Goal: Task Accomplishment & Management: Manage account settings

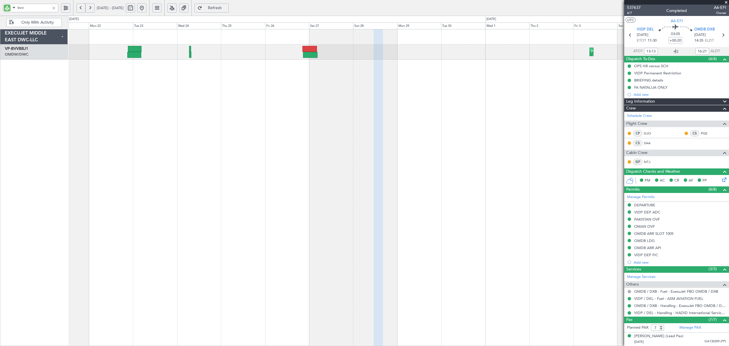
type input "bvv"
click at [80, 8] on button at bounding box center [80, 7] width 9 height 9
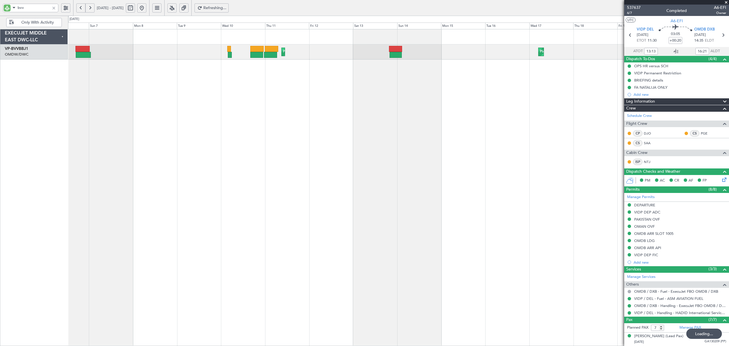
click at [80, 8] on button at bounding box center [80, 7] width 9 height 9
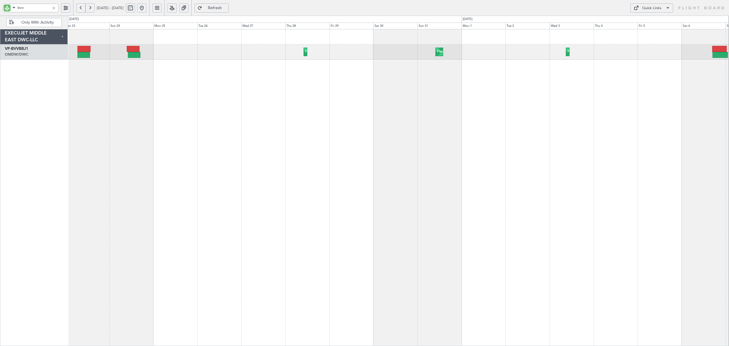
click at [346, 56] on div "Planned Maint Dubai (Al Maktoum Intl) Planned Maint Dubai (Al Maktoum Intl) Pla…" at bounding box center [398, 51] width 661 height 15
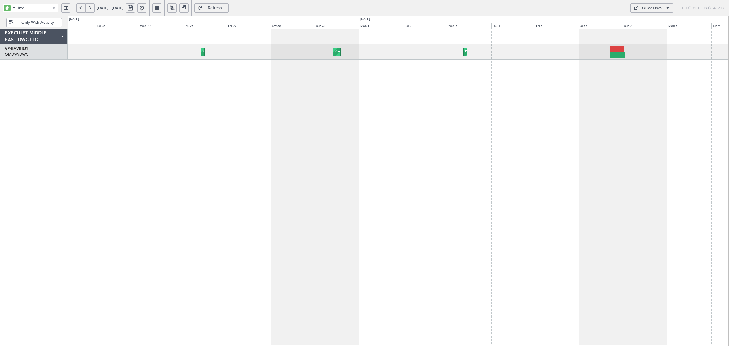
click at [256, 79] on div "Planned Maint Dubai (Al Maktoum Intl) Planned Maint Dubai (Al Maktoum Intl) Pla…" at bounding box center [398, 187] width 661 height 317
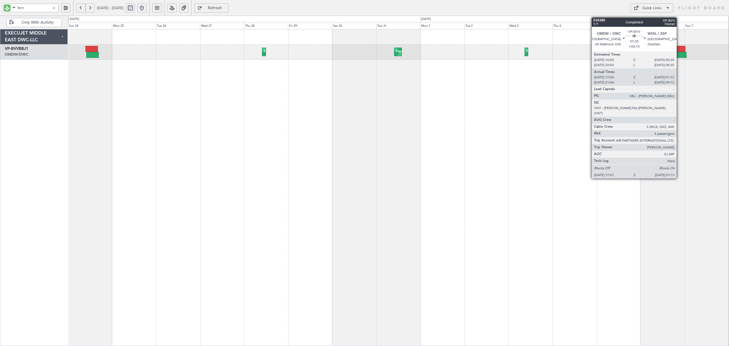
click at [680, 51] on div at bounding box center [678, 49] width 14 height 6
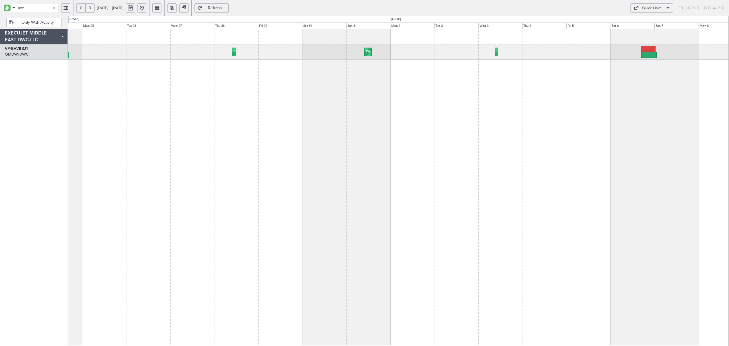
click at [88, 62] on div "Planned Maint Dubai (Al Maktoum Intl) Planned Maint Dubai (Al Maktoum Intl) Pla…" at bounding box center [398, 187] width 661 height 317
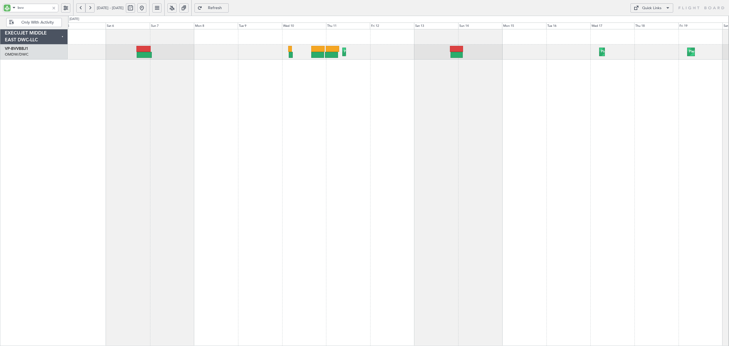
click at [341, 79] on div "Planned Maint Nice (Côte d'Azur Airport) Planned Maint Dubai (Al Maktoum Intl) …" at bounding box center [398, 187] width 661 height 317
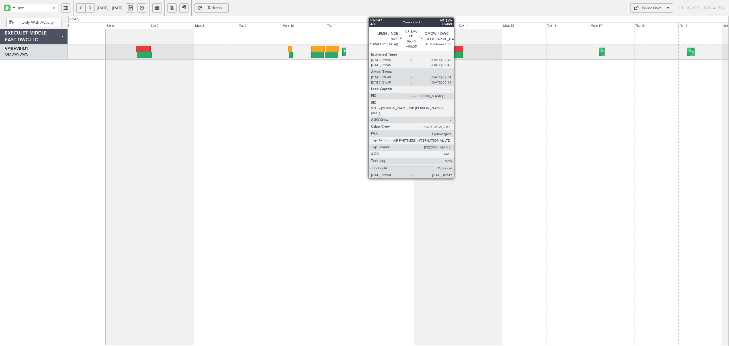
click at [456, 54] on div at bounding box center [456, 55] width 13 height 6
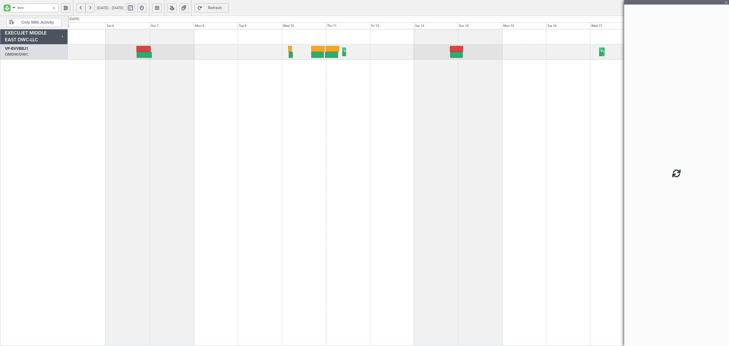
click at [456, 54] on div at bounding box center [456, 55] width 13 height 6
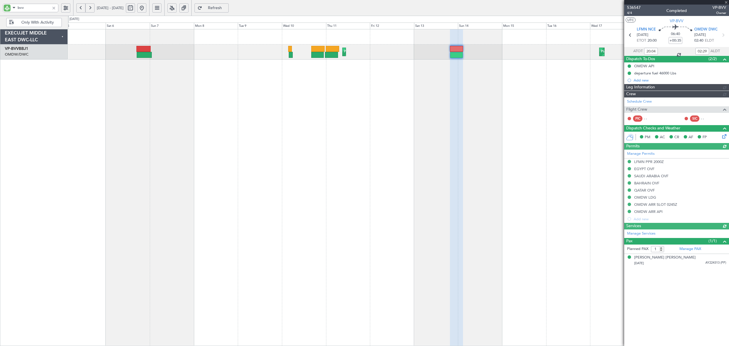
type input "Dherander Fithani (DHF)"
type input "7273"
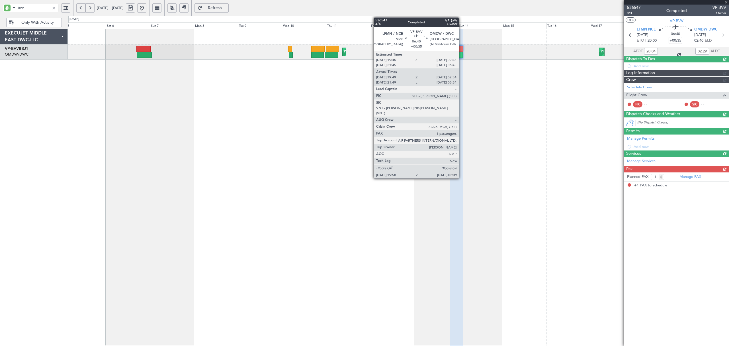
click at [462, 51] on div at bounding box center [456, 49] width 13 height 6
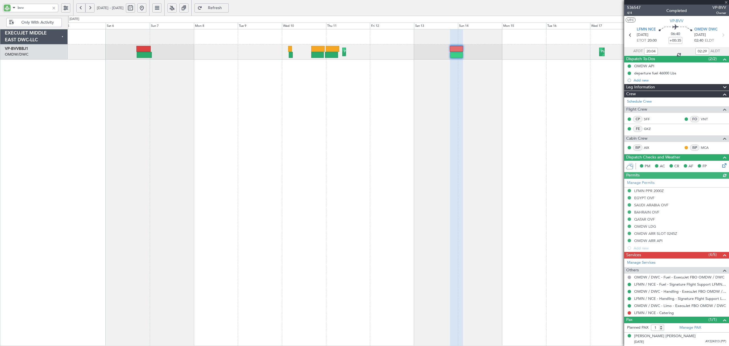
type input "Dherander Fithani (DHF)"
type input "7273"
drag, startPoint x: 30, startPoint y: 6, endPoint x: -30, endPoint y: 3, distance: 60.5
click at [0, 3] on html "bvv 05 Sep 2025 - 20 Sep 2025 Refresh Quick Links Only With Activity Planned Ma…" at bounding box center [364, 173] width 729 height 346
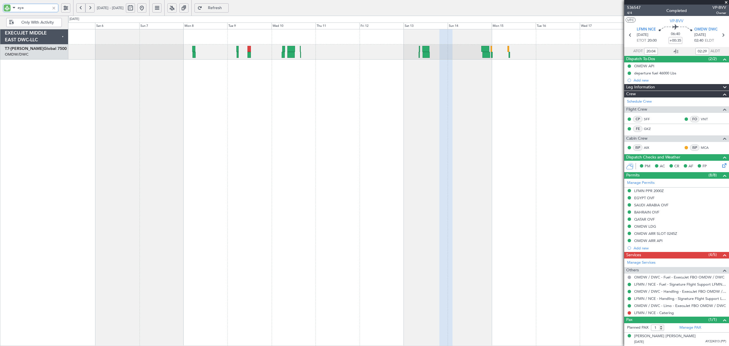
click at [163, 99] on div "Planned Maint Dubai (Al Maktoum Intl) Planned Maint Dubai (Al Maktoum Intl)" at bounding box center [398, 187] width 661 height 317
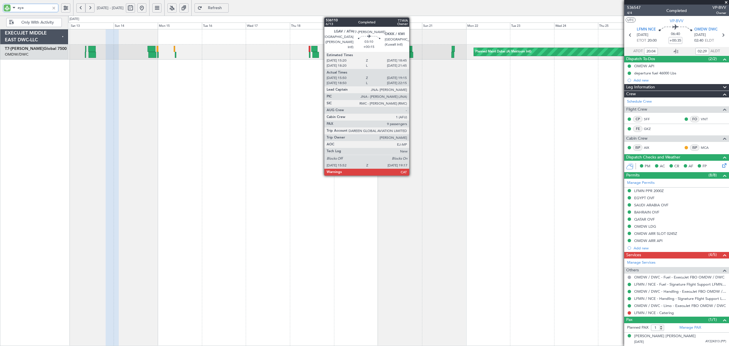
click at [412, 53] on div at bounding box center [410, 55] width 7 height 6
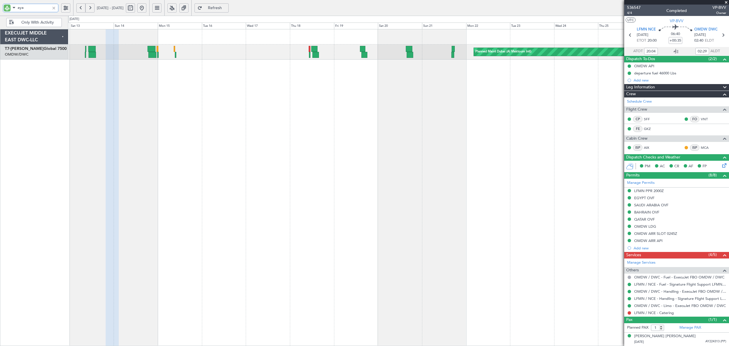
drag, startPoint x: 11, startPoint y: 8, endPoint x: 2, endPoint y: 7, distance: 9.2
click at [2, 7] on div "aya" at bounding box center [36, 8] width 73 height 16
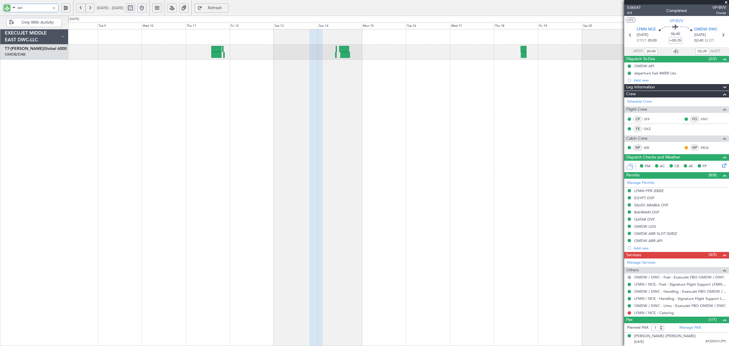
click at [373, 72] on div "Planned Maint Dubai (Dubai Intl) AOG Maint Dubai (Dubai Intl)" at bounding box center [398, 187] width 661 height 317
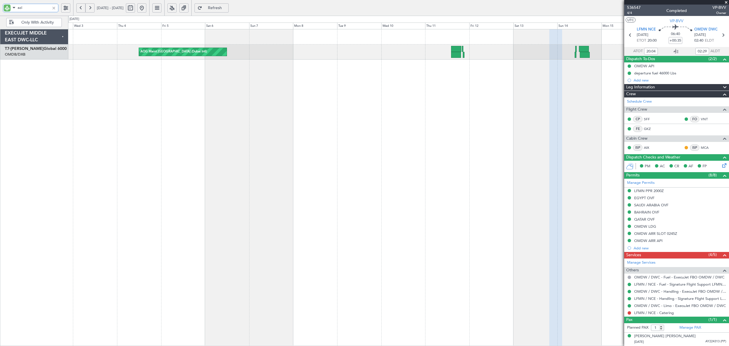
click at [513, 79] on div "AOG Maint Dubai (Dubai Intl) Planned Maint Dubai (Dubai Intl) Planned Maint Dub…" at bounding box center [398, 187] width 661 height 317
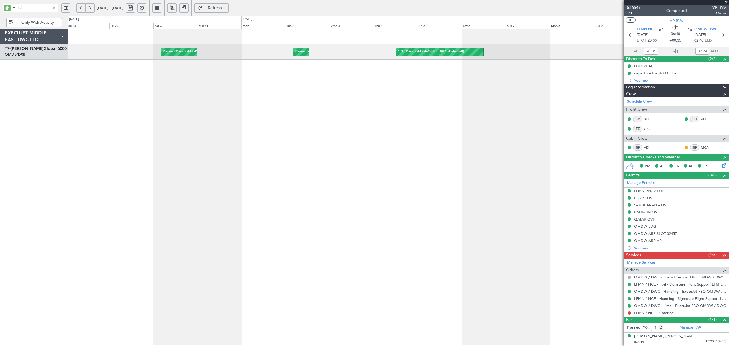
click at [384, 78] on div "AOG Maint Dubai (Dubai Intl) Planned Maint Dubai (Dubai Intl) Planned Maint Dub…" at bounding box center [398, 187] width 661 height 317
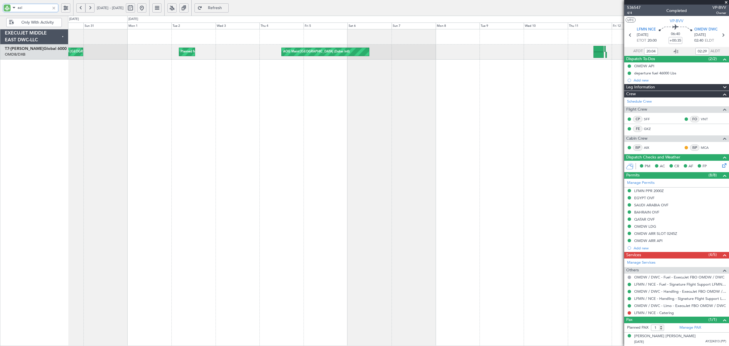
click at [230, 73] on div "AOG Maint Dubai (Dubai Intl) Planned Maint Dubai (Dubai Intl) Planned Maint Dub…" at bounding box center [398, 187] width 661 height 317
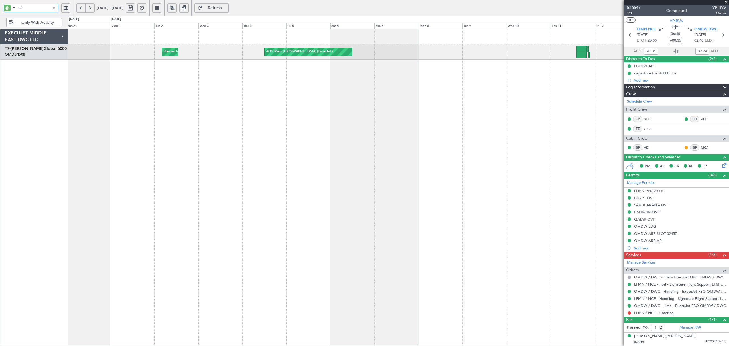
type input "azi"
type input "Dherander Fithani (DHF)"
type input "7273"
drag, startPoint x: 24, startPoint y: 7, endPoint x: -37, endPoint y: 11, distance: 61.1
click at [0, 11] on html "azi 31 Aug 2025 - 15 Sep 2025 Refresh Quick Links Only With Activity AOG Maint …" at bounding box center [364, 173] width 729 height 346
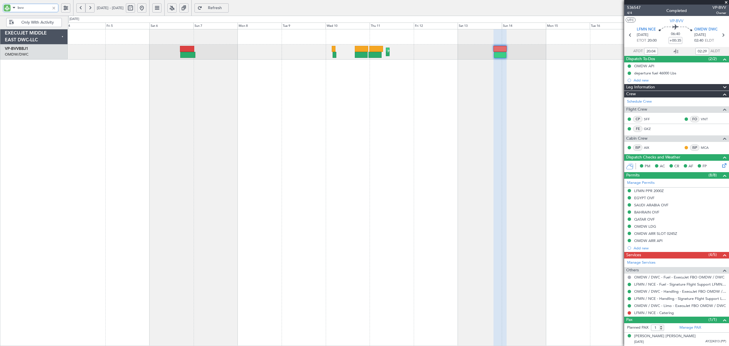
click at [335, 86] on div "Planned Maint Nice (Côte d'Azur Airport) Planned Maint Dubai (Al Maktoum Intl) …" at bounding box center [398, 187] width 661 height 317
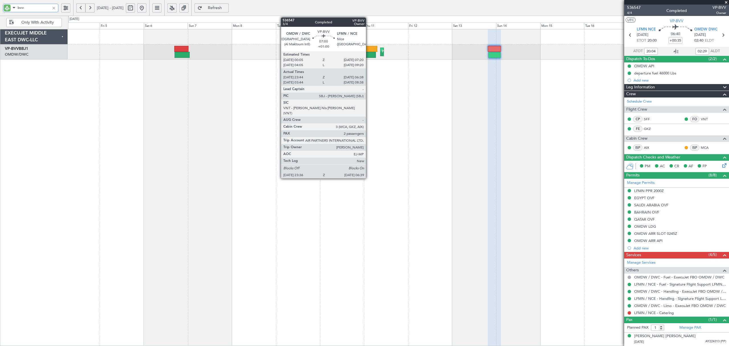
click at [369, 50] on div at bounding box center [370, 49] width 13 height 6
type input "bvv"
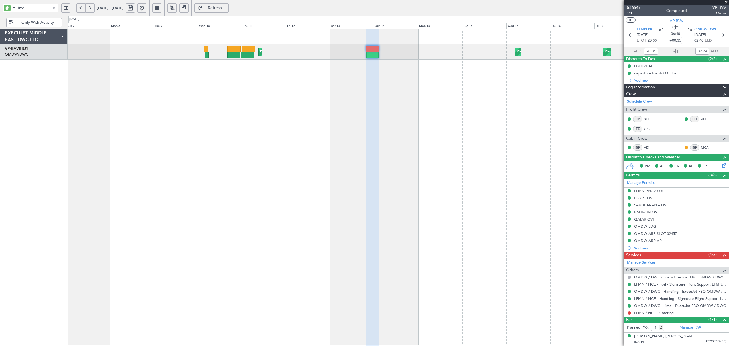
click at [40, 77] on div "Planned Maint Nice (Côte d'Azur Airport) Planned Maint Dubai (Al Maktoum Intl) …" at bounding box center [364, 181] width 729 height 330
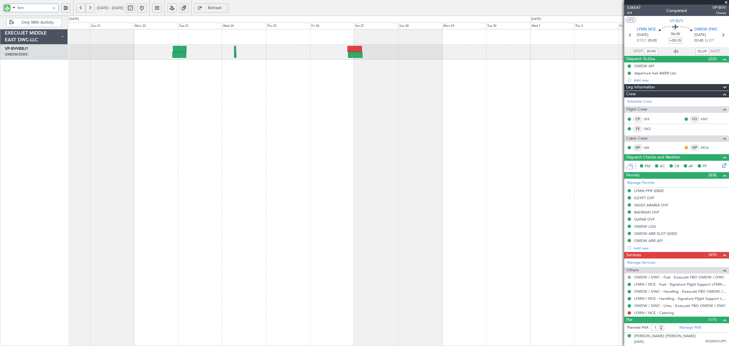
click at [46, 78] on div "Planned Maint Dubai (Al Maktoum Intl) Planned Maint Dubai (Al Maktoum Intl) Pla…" at bounding box center [364, 181] width 729 height 330
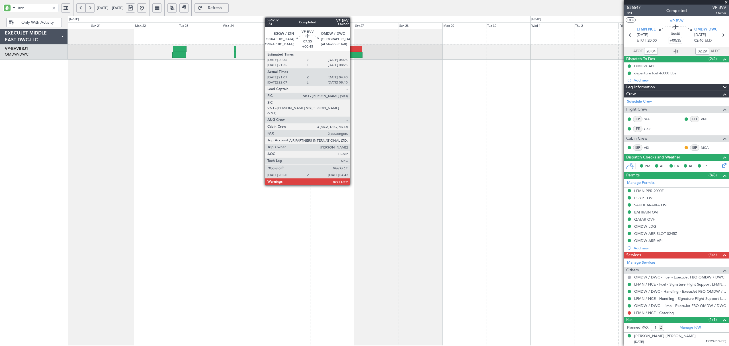
click at [353, 54] on div at bounding box center [355, 55] width 15 height 6
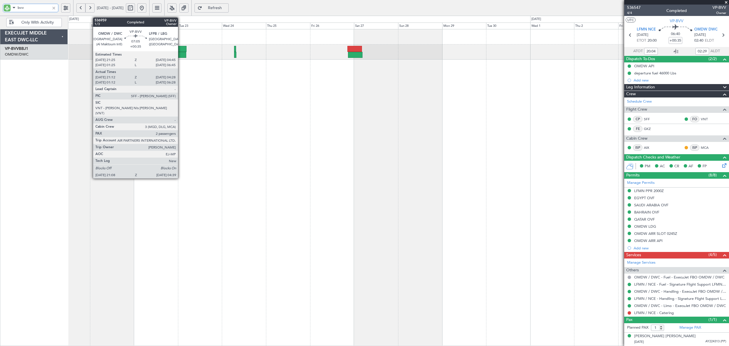
click at [181, 53] on div at bounding box center [179, 55] width 14 height 6
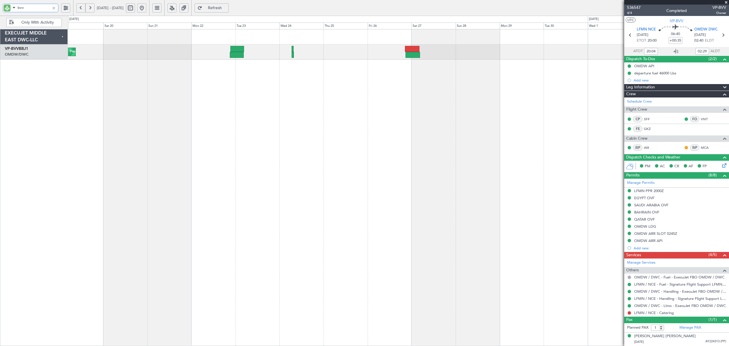
click at [439, 96] on div "Planned Maint Dubai (Al Maktoum Intl) Planned Maint Dubai (Al Maktoum Intl) Pla…" at bounding box center [398, 187] width 661 height 317
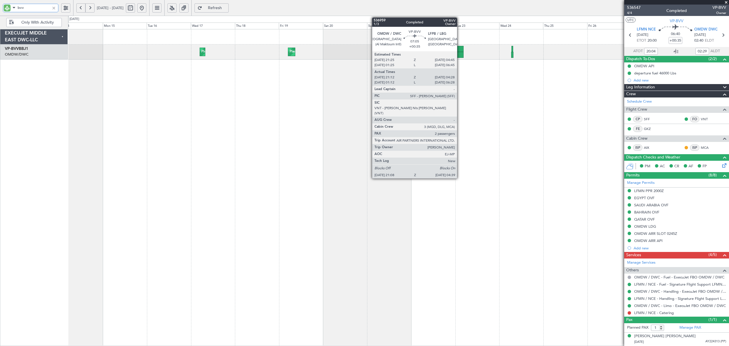
click at [460, 51] on div at bounding box center [457, 49] width 14 height 6
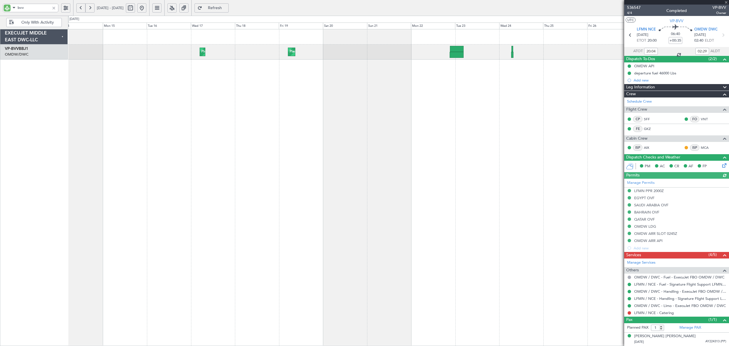
type input "Dherander Fithani (DHF)"
type input "7273"
drag, startPoint x: 29, startPoint y: 9, endPoint x: -13, endPoint y: 11, distance: 41.4
click at [0, 11] on html "bvv 14 Sep 2025 - 29 Sep 2025 Refresh Quick Links Only With Activity Planned Ma…" at bounding box center [364, 173] width 729 height 346
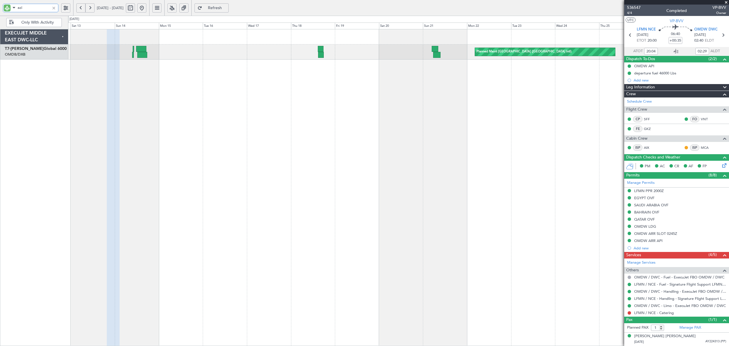
click at [534, 85] on div "Planned Maint [GEOGRAPHIC_DATA] ([GEOGRAPHIC_DATA] Intl)" at bounding box center [398, 187] width 661 height 317
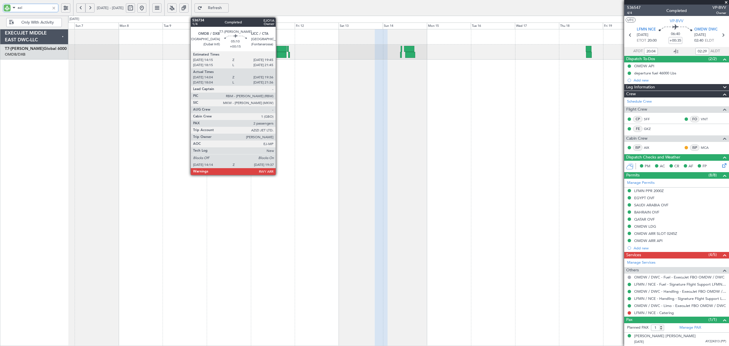
click at [278, 54] on div at bounding box center [282, 55] width 10 height 6
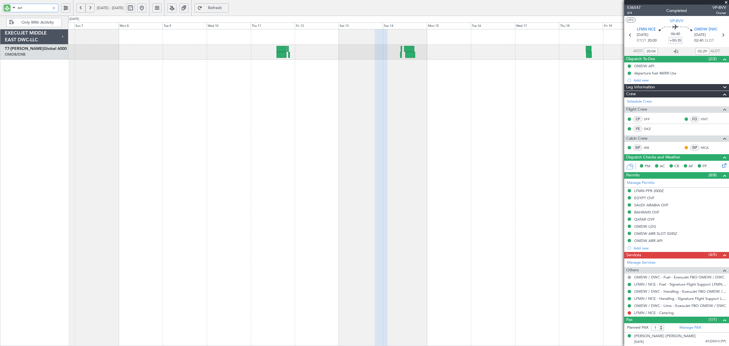
drag, startPoint x: -21, startPoint y: 11, endPoint x: -29, endPoint y: 13, distance: 8.7
click at [0, 13] on html "azi 06 Sep 2025 - 21 Sep 2025 Refresh Quick Links Only With Activity AOG Maint …" at bounding box center [364, 173] width 729 height 346
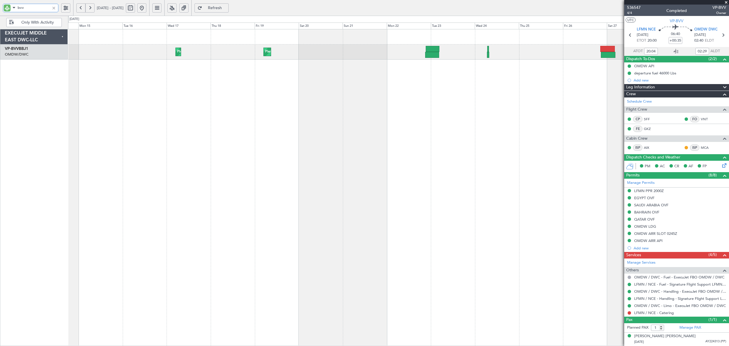
click at [99, 88] on div "Planned Maint Dubai (Al Maktoum Intl) Planned Maint Dubai (Al Maktoum Intl) Pla…" at bounding box center [398, 187] width 661 height 317
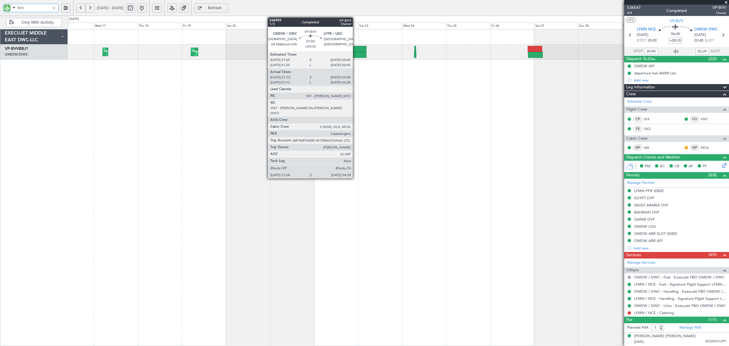
click at [356, 53] on div at bounding box center [360, 55] width 14 height 6
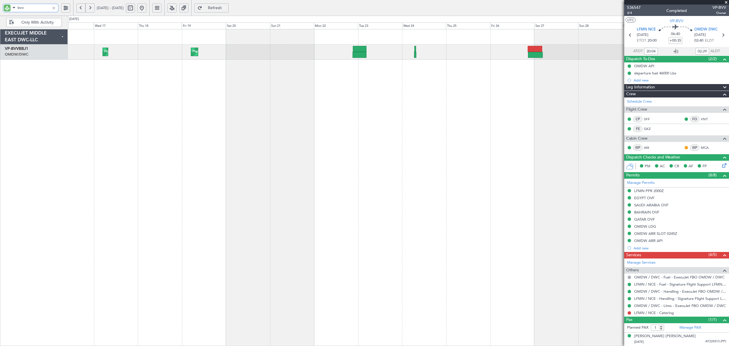
drag, startPoint x: 28, startPoint y: 5, endPoint x: 3, endPoint y: 9, distance: 25.2
click at [6, 9] on div "bvv" at bounding box center [31, 8] width 56 height 9
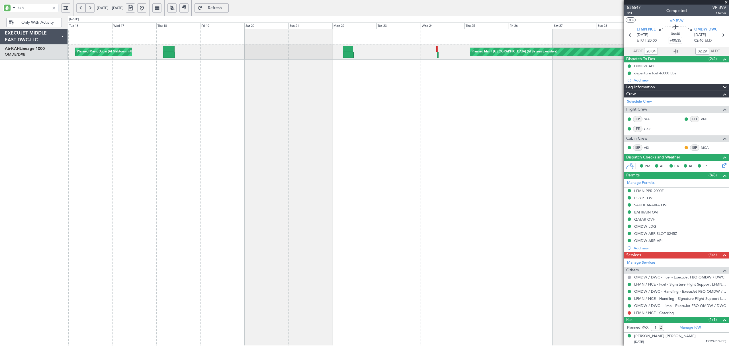
click at [333, 80] on div "Planned Maint Abu Dhabi (Al Bateen Executive) Planned Maint Dubai (Al Maktoum I…" at bounding box center [398, 187] width 661 height 317
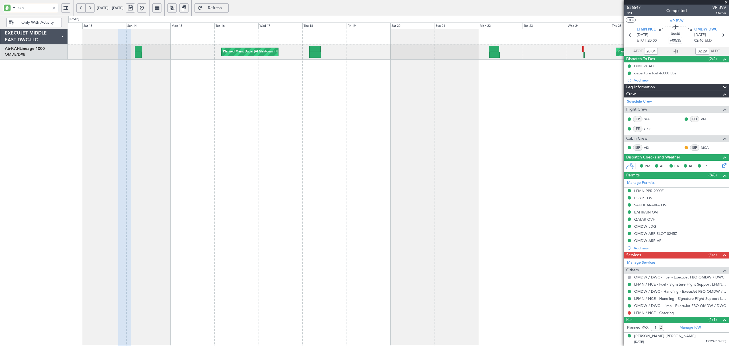
click at [277, 71] on div "Planned Maint Abu Dhabi (Al Bateen Executive) Planned Maint Dubai (Al Maktoum I…" at bounding box center [398, 187] width 661 height 317
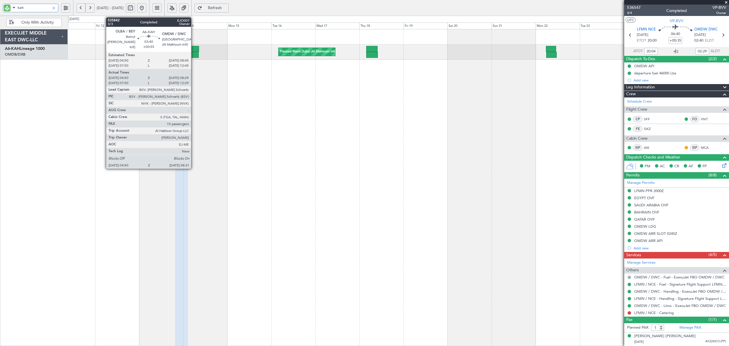
click at [194, 53] on div at bounding box center [195, 55] width 7 height 6
type input "kah"
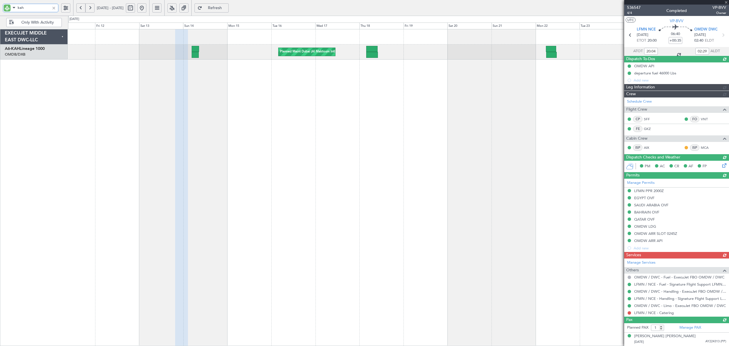
type input "Dherander Fithani (DHF)"
type input "7273"
type input "Dherander Fithani (DHF)"
type input "7273"
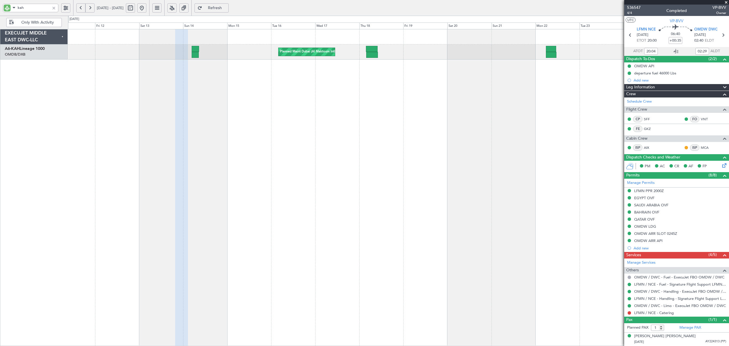
click at [721, 166] on icon at bounding box center [723, 164] width 5 height 5
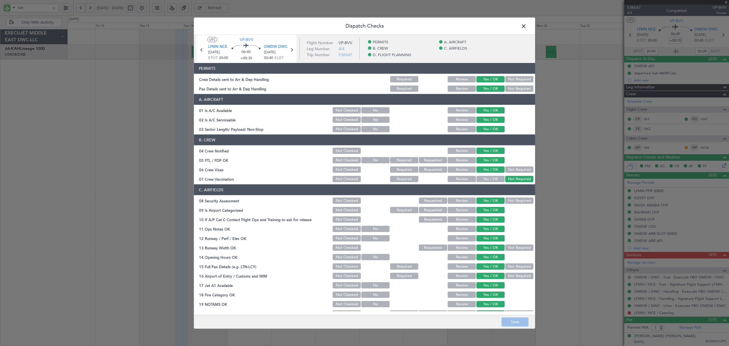
click at [527, 25] on span at bounding box center [527, 27] width 0 height 11
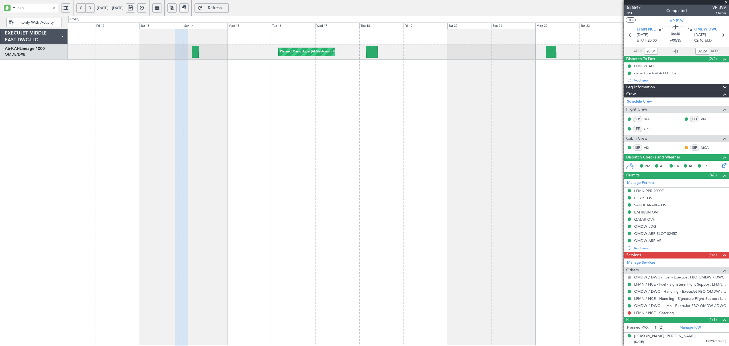
click at [721, 166] on icon at bounding box center [723, 164] width 5 height 5
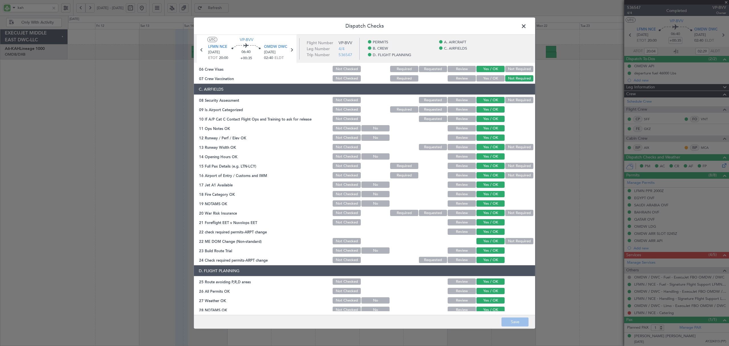
scroll to position [95, 0]
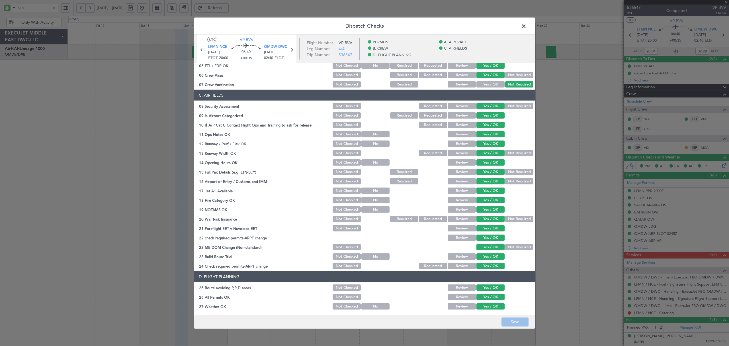
click at [527, 26] on span at bounding box center [527, 27] width 0 height 11
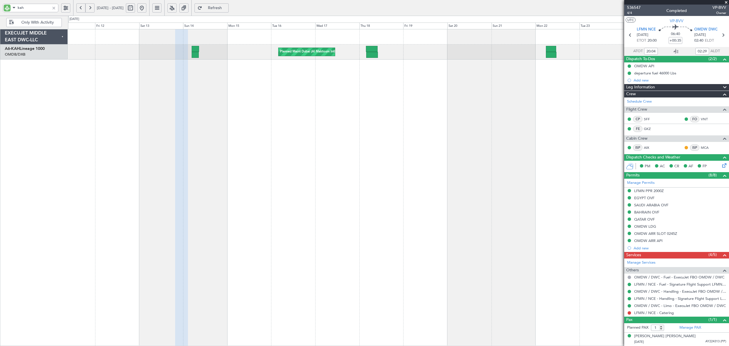
click at [55, 8] on div at bounding box center [54, 8] width 6 height 6
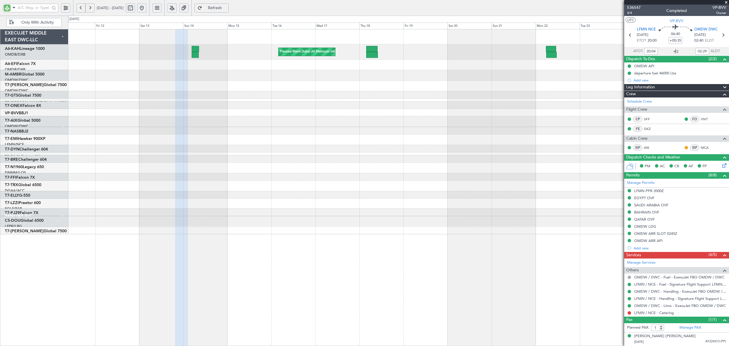
click at [36, 23] on span "Only With Activity" at bounding box center [37, 23] width 45 height 4
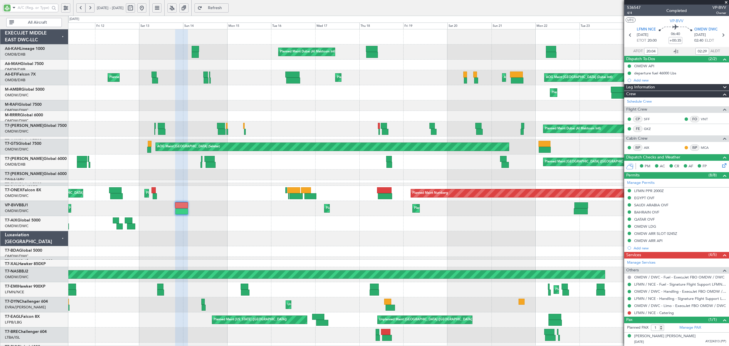
click at [36, 23] on span "All Aircraft" at bounding box center [37, 23] width 45 height 4
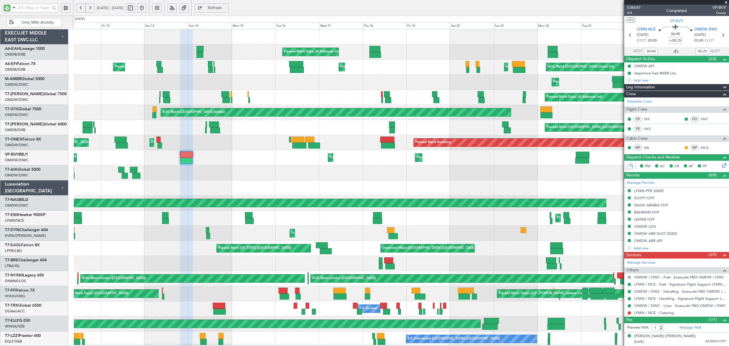
click at [146, 9] on button at bounding box center [141, 7] width 9 height 9
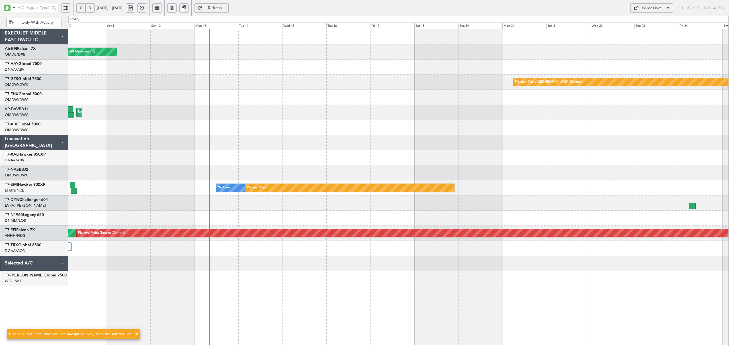
click at [272, 144] on div "AOG Maint Dubai (Al Maktoum Intl) Planned Maint Singapore (Seletar) Unplanned M…" at bounding box center [398, 157] width 661 height 257
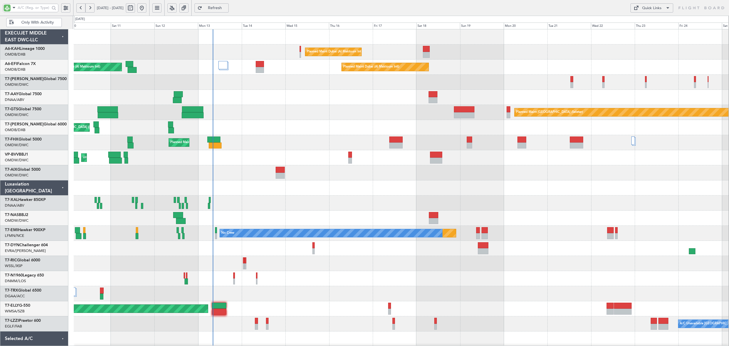
click at [36, 22] on span "Only With Activity" at bounding box center [37, 23] width 45 height 4
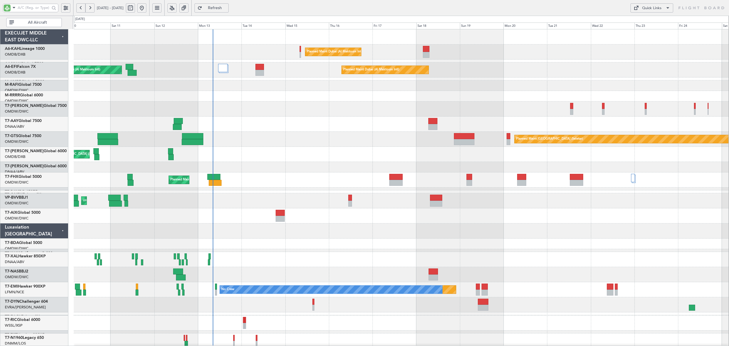
click at [81, 115] on div "Planned Maint Dubai (Al Maktoum Intl) AOG Maint Dubai (Al Maktoum Intl) Planned…" at bounding box center [401, 232] width 655 height 407
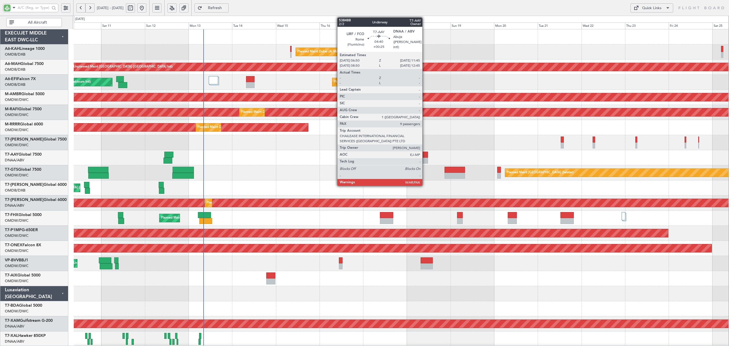
click at [425, 158] on div at bounding box center [423, 161] width 9 height 6
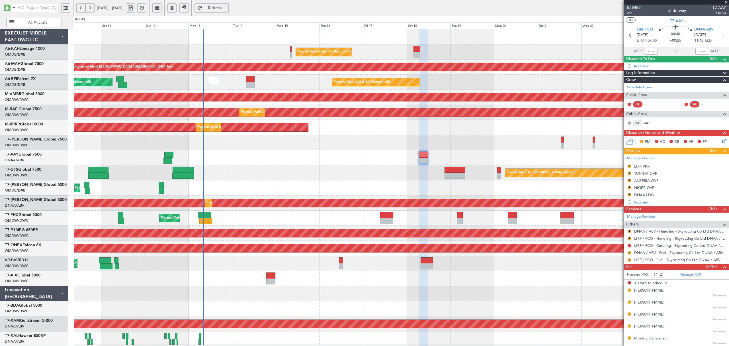
click at [366, 175] on div "Planned Maint [GEOGRAPHIC_DATA] (Seletar)" at bounding box center [401, 172] width 655 height 15
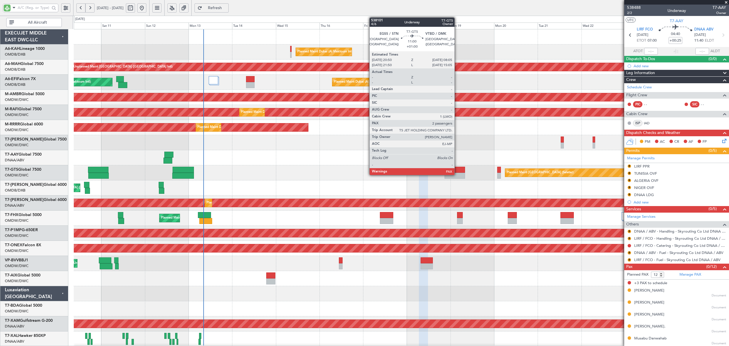
click at [457, 171] on div at bounding box center [455, 170] width 21 height 6
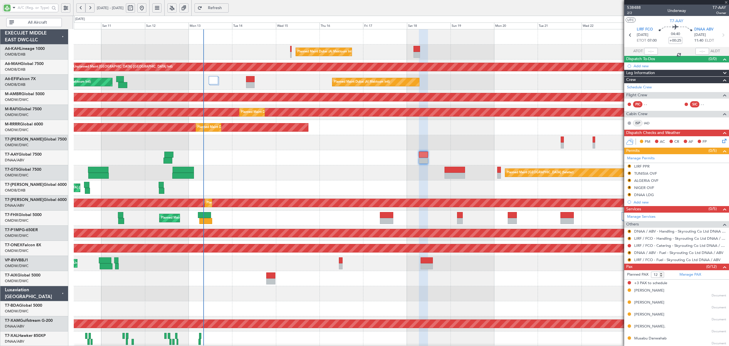
type input "+01:00"
type input "2"
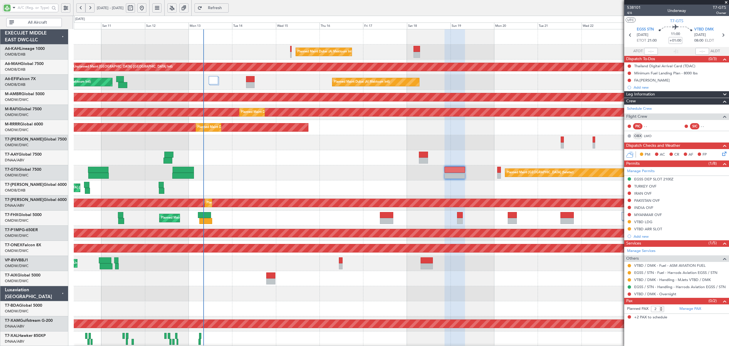
click at [269, 173] on div "Planned Maint [GEOGRAPHIC_DATA] (Seletar)" at bounding box center [401, 172] width 655 height 15
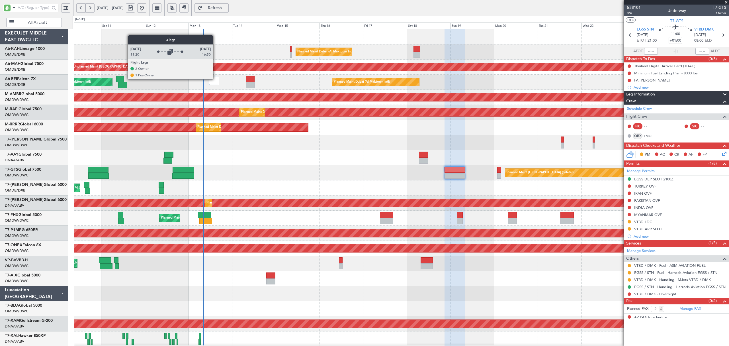
click at [216, 79] on div at bounding box center [213, 80] width 9 height 8
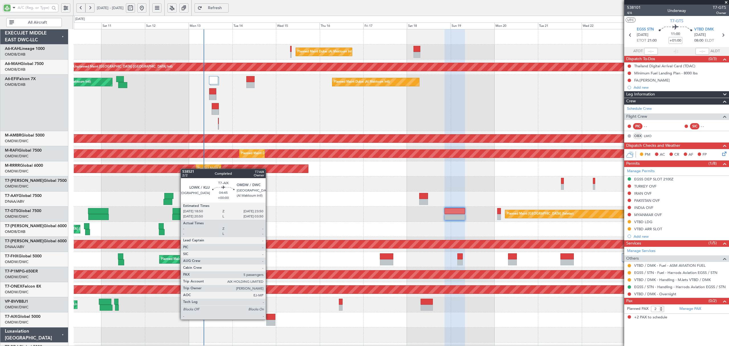
click at [268, 319] on div at bounding box center [270, 317] width 9 height 6
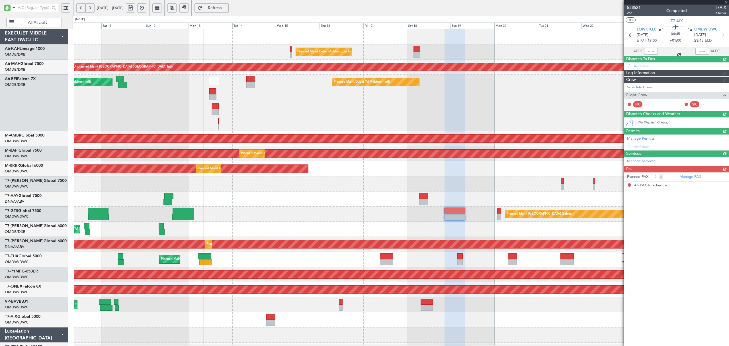
type input "5"
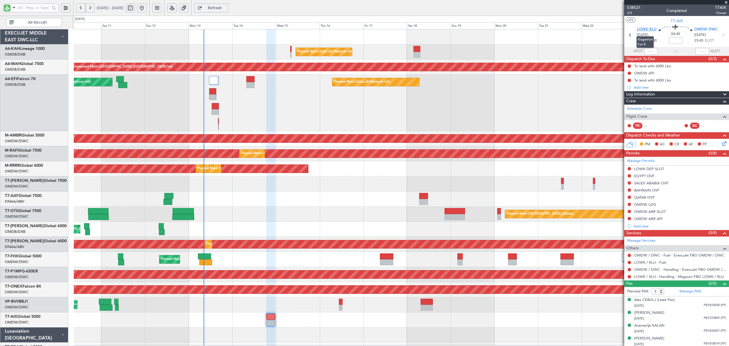
click at [642, 29] on span "LOWK KLU" at bounding box center [647, 30] width 20 height 6
click at [299, 312] on div "Planned Maint Dubai (Al Maktoum Intl)" at bounding box center [401, 319] width 655 height 15
click at [721, 144] on icon at bounding box center [723, 142] width 5 height 5
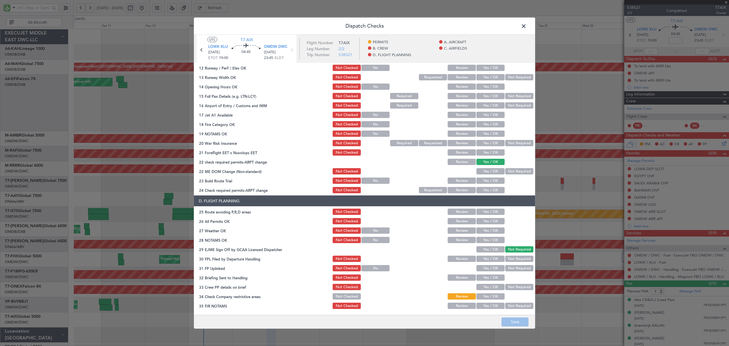
scroll to position [0, 0]
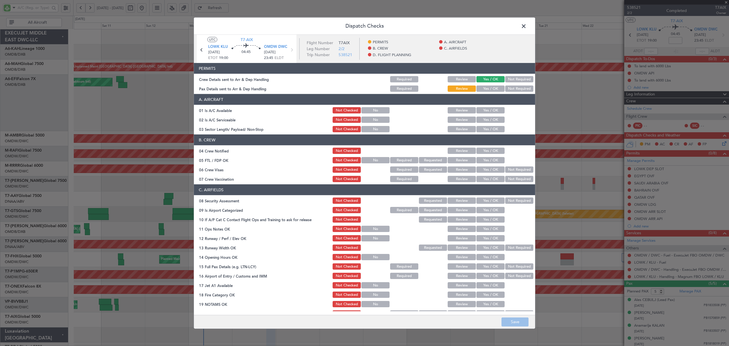
drag, startPoint x: 522, startPoint y: 26, endPoint x: 543, endPoint y: 33, distance: 21.5
click at [527, 27] on span at bounding box center [527, 27] width 0 height 11
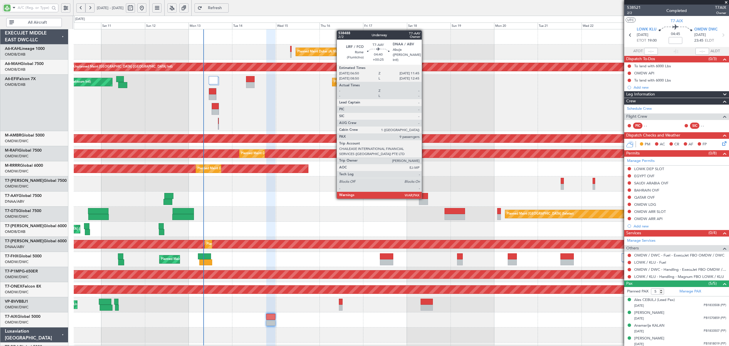
click at [424, 198] on div at bounding box center [423, 196] width 9 height 6
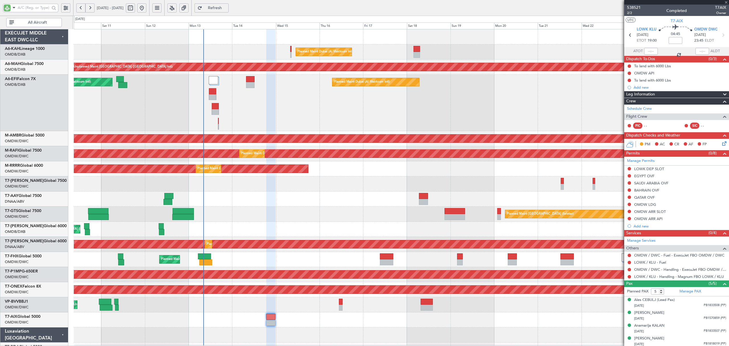
type input "+00:25"
type input "12"
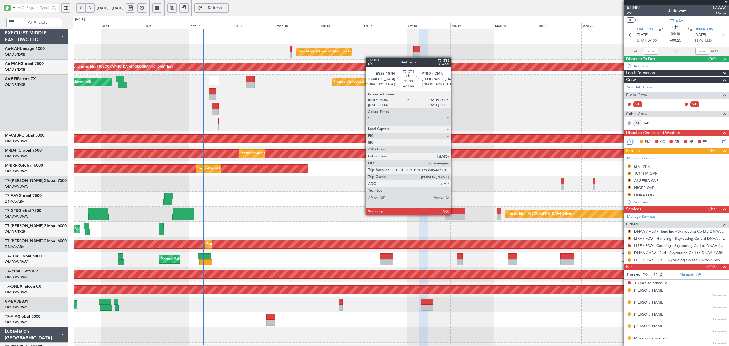
click at [454, 215] on div at bounding box center [455, 217] width 21 height 6
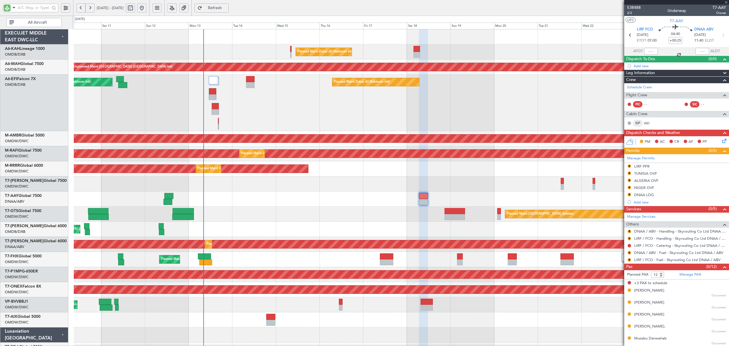
type input "+01:00"
type input "2"
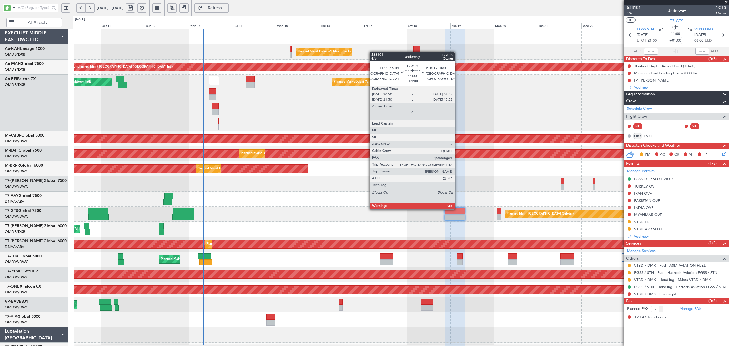
click at [458, 209] on div at bounding box center [455, 211] width 21 height 6
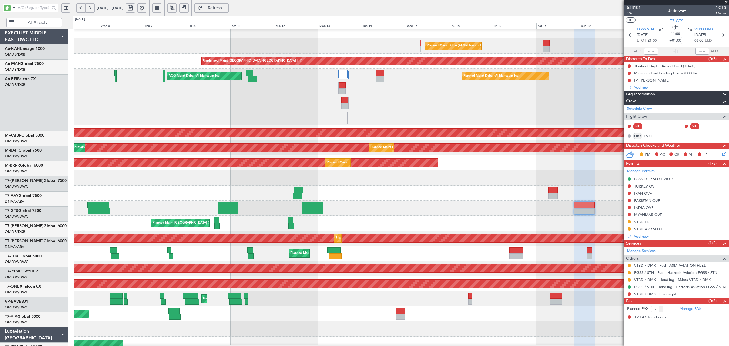
scroll to position [7, 0]
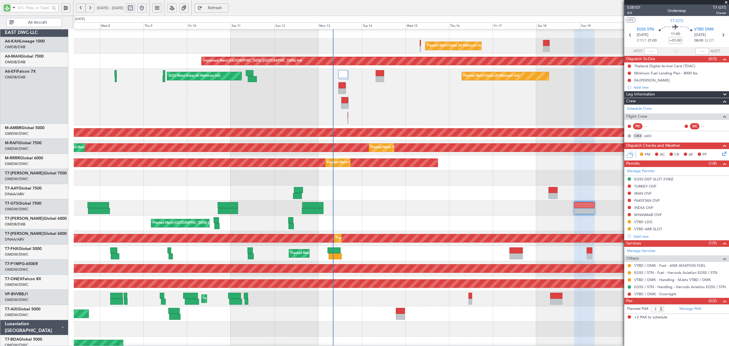
click at [427, 88] on div "AOG Maint Dubai (Al Maktoum Intl) Planned Maint Dubai (Al Maktoum Intl) AOG Mai…" at bounding box center [401, 97] width 655 height 56
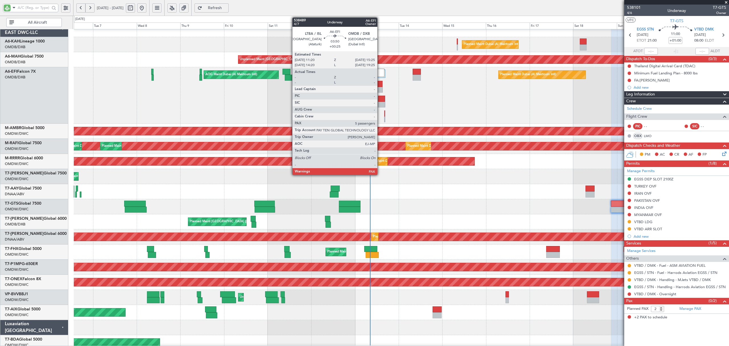
click at [380, 85] on div at bounding box center [379, 84] width 7 height 6
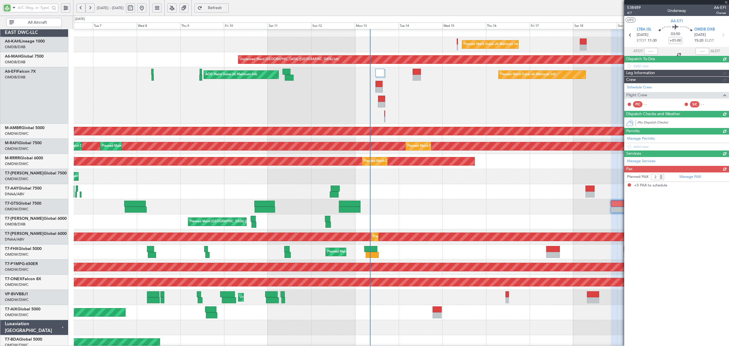
type input "+00:25"
type input "5"
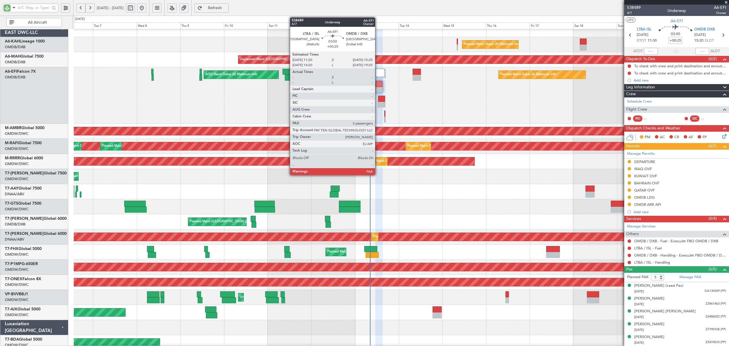
click at [378, 85] on div at bounding box center [379, 84] width 7 height 6
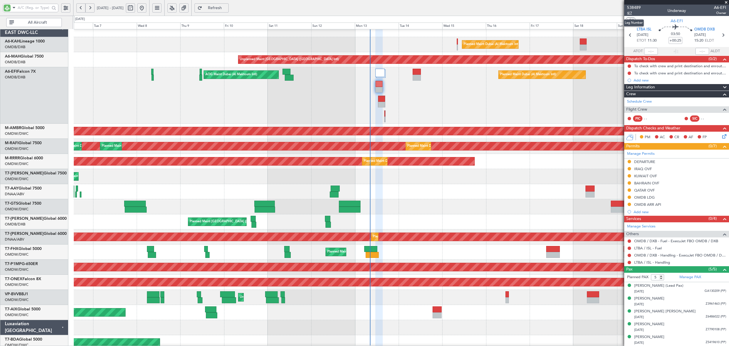
click at [628, 12] on span "4/7" at bounding box center [634, 13] width 14 height 5
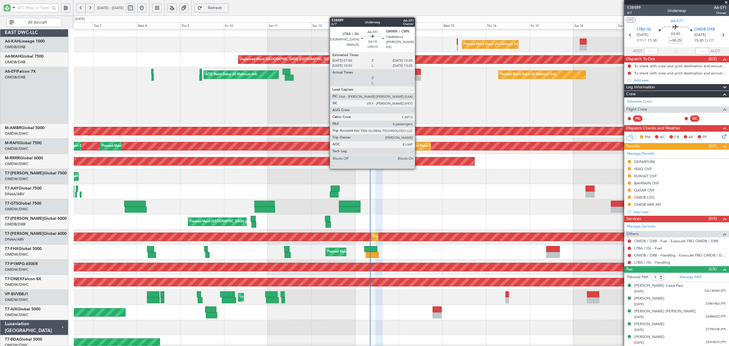
click at [418, 75] on div at bounding box center [417, 78] width 8 height 6
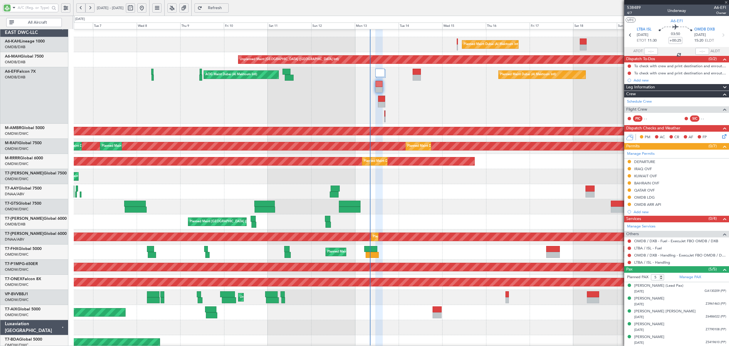
type input "+00:15"
type input "6"
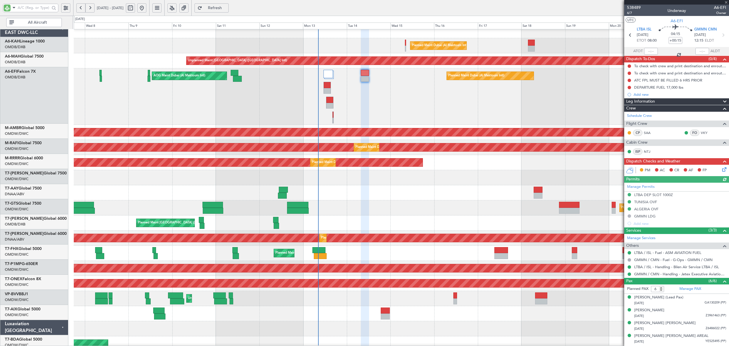
scroll to position [6, 0]
click at [375, 93] on div "Planned Maint Dubai (Al Maktoum Intl) AOG Maint Dubai (Al Maktoum Intl) AOG Mai…" at bounding box center [401, 96] width 655 height 56
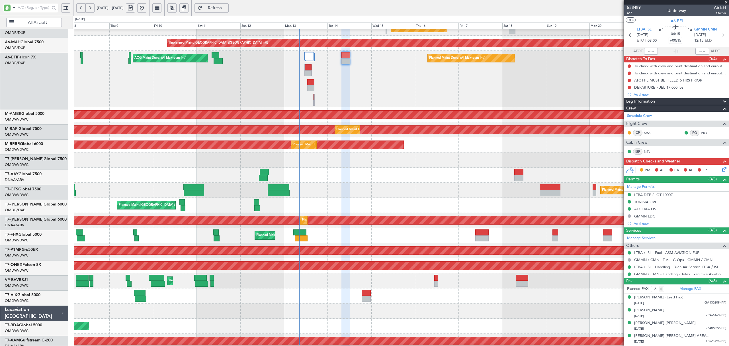
scroll to position [24, 0]
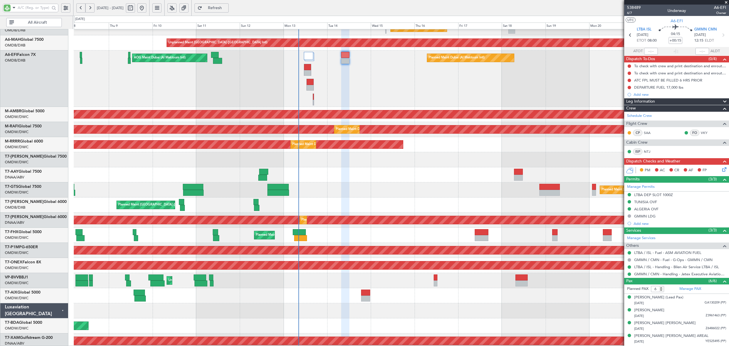
click at [359, 92] on div "Planned Maint Dubai (Al Maktoum Intl) AOG Maint Dubai (Al Maktoum Intl)" at bounding box center [401, 78] width 655 height 56
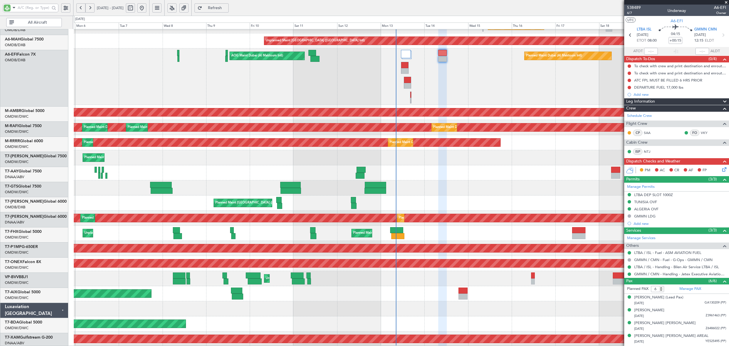
click at [177, 76] on div "Planned Maint Dubai (Al Maktoum Intl) AOG Maint Dubai (Al Maktoum Intl) AOG Mai…" at bounding box center [401, 76] width 655 height 56
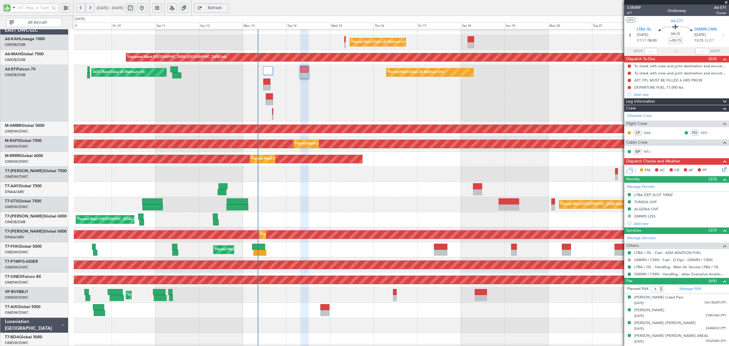
scroll to position [9, 0]
click at [192, 86] on div "Planned Maint Dubai (Al Maktoum Intl) AOG Maint Dubai (Al Maktoum Intl)" at bounding box center [401, 93] width 655 height 56
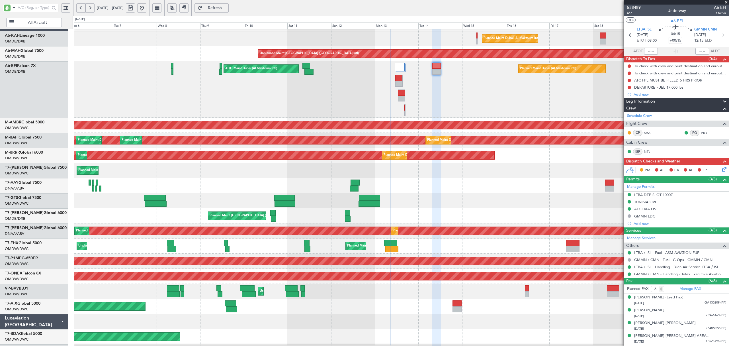
click at [315, 86] on div "Planned Maint Dubai (Al Maktoum Intl) AOG Maint Dubai (Al Maktoum Intl) AOG Mai…" at bounding box center [401, 89] width 655 height 56
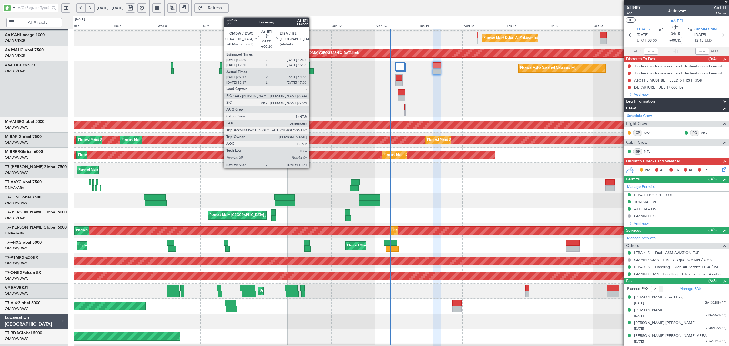
click at [312, 70] on div at bounding box center [309, 71] width 9 height 6
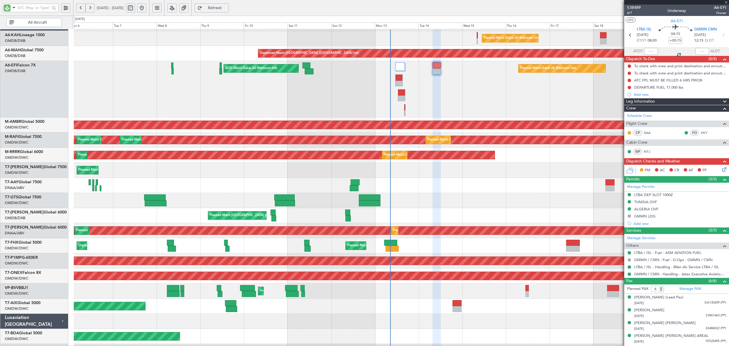
type input "+00:20"
type input "09:47"
type input "13:58"
type input "4"
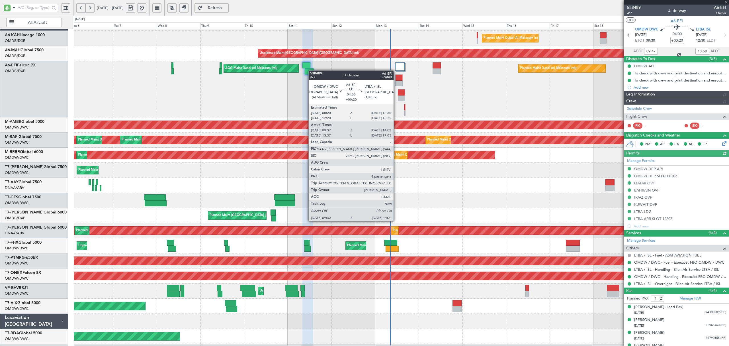
type input "Rohit Roy (ROY)"
type input "7529"
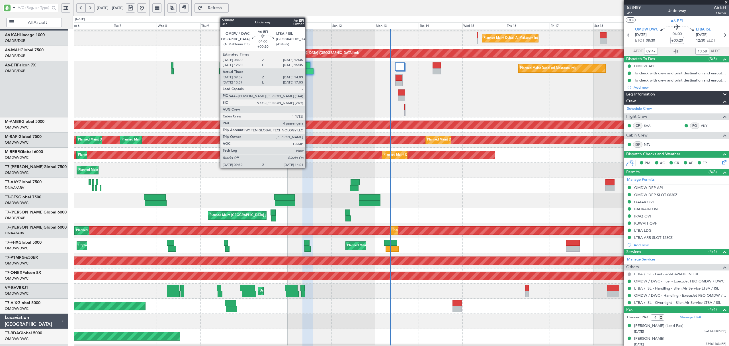
click at [308, 71] on div at bounding box center [309, 71] width 9 height 6
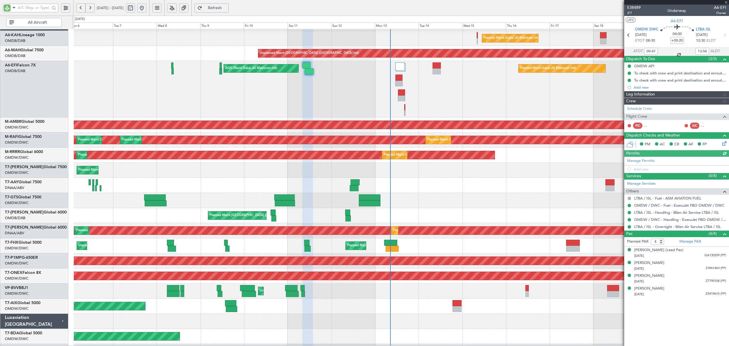
type input "Rohit Roy (ROY)"
type input "7529"
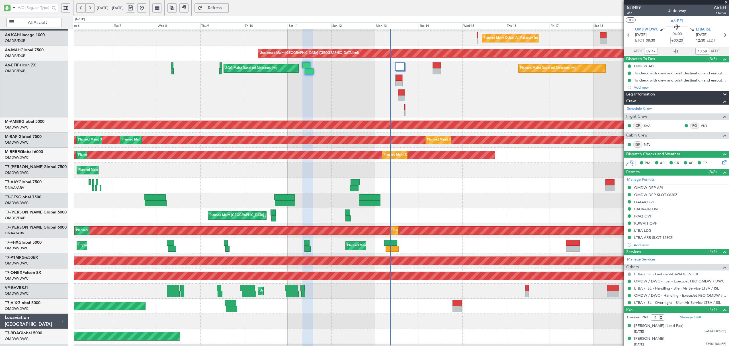
scroll to position [11, 0]
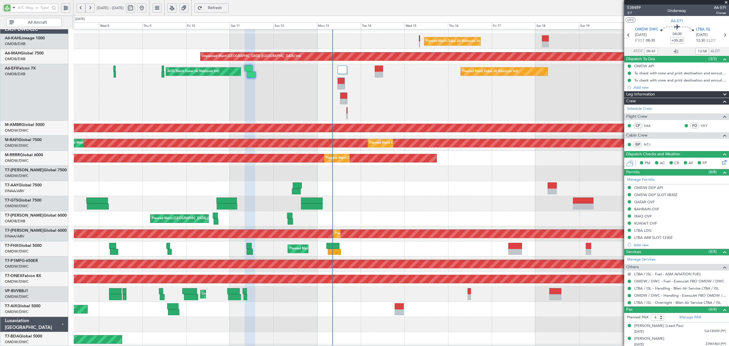
click at [361, 93] on div "Planned Maint Dubai (Al Maktoum Intl) AOG Maint Dubai (Al Maktoum Intl) AOG Mai…" at bounding box center [401, 92] width 655 height 56
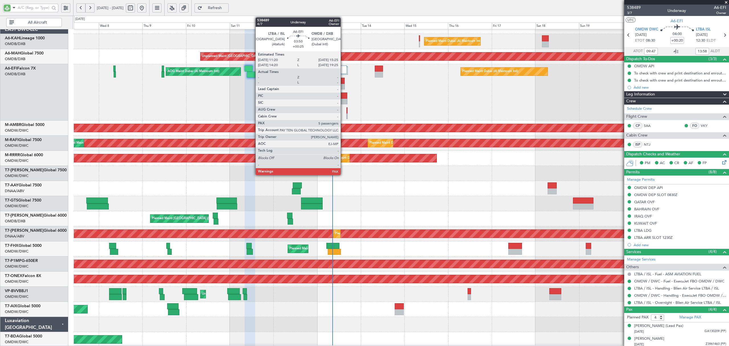
click at [343, 84] on div at bounding box center [341, 87] width 7 height 6
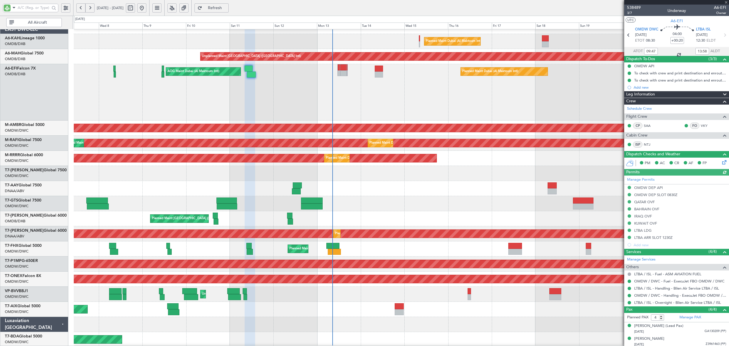
type input "Rohit Roy (ROY)"
type input "7529"
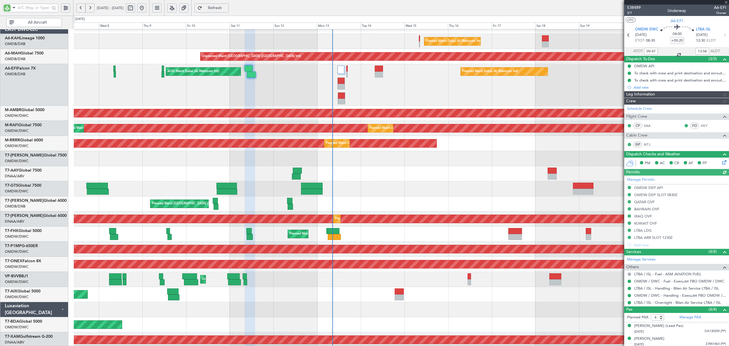
type input "Rohit Roy (ROY)"
type input "7529"
click at [721, 163] on icon at bounding box center [723, 161] width 5 height 5
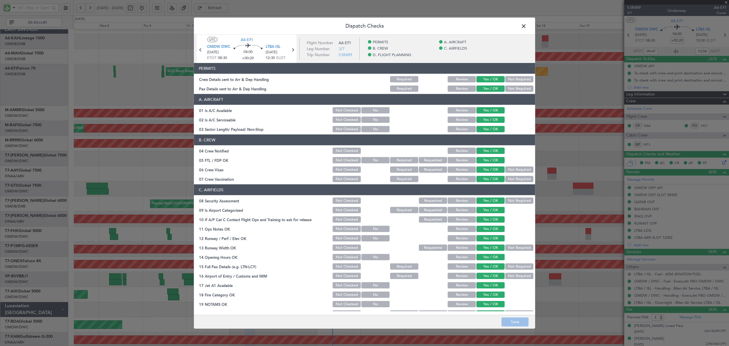
click at [527, 26] on span at bounding box center [527, 27] width 0 height 11
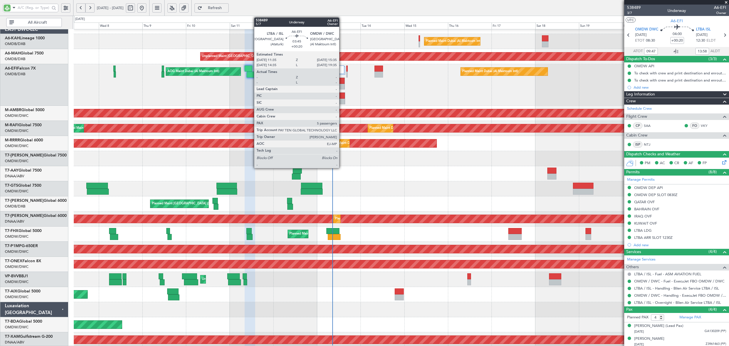
click at [342, 99] on div at bounding box center [341, 102] width 7 height 6
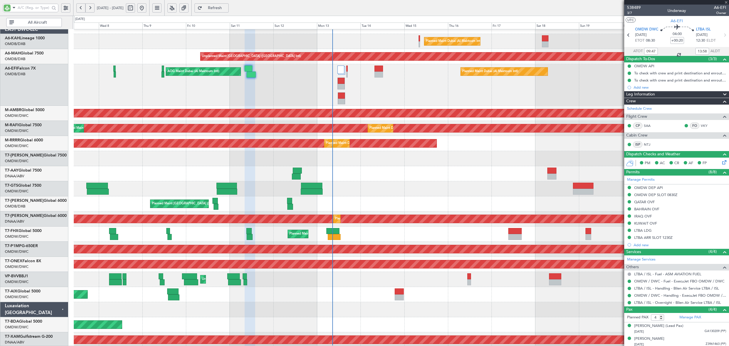
type input "5"
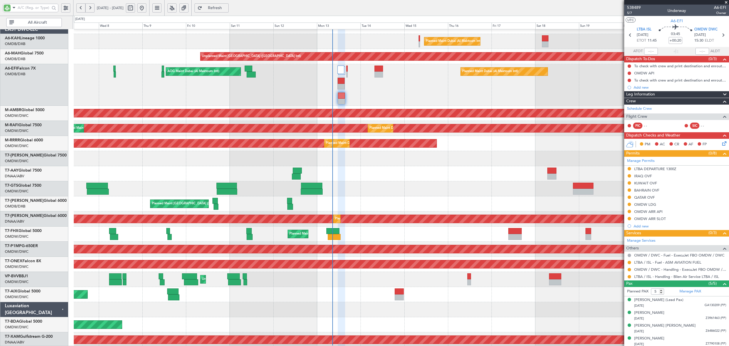
click at [721, 144] on icon at bounding box center [723, 142] width 5 height 5
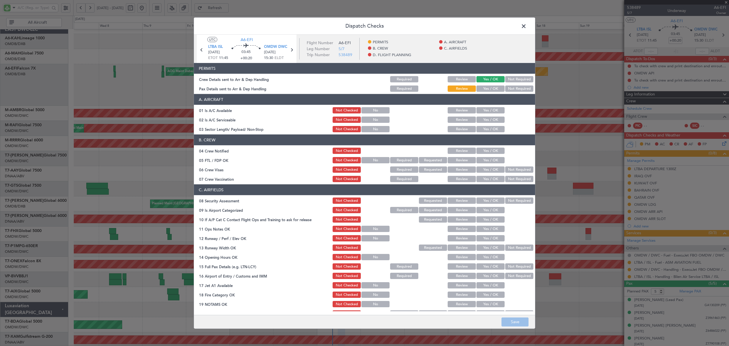
click at [489, 87] on button "Yes / OK" at bounding box center [491, 88] width 28 height 6
click at [491, 109] on button "Yes / OK" at bounding box center [491, 110] width 28 height 6
click at [480, 117] on button "Yes / OK" at bounding box center [491, 120] width 28 height 6
click at [486, 129] on button "Yes / OK" at bounding box center [491, 129] width 28 height 6
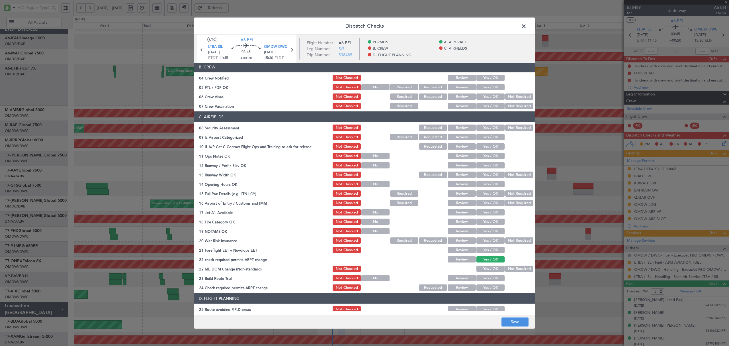
scroll to position [76, 0]
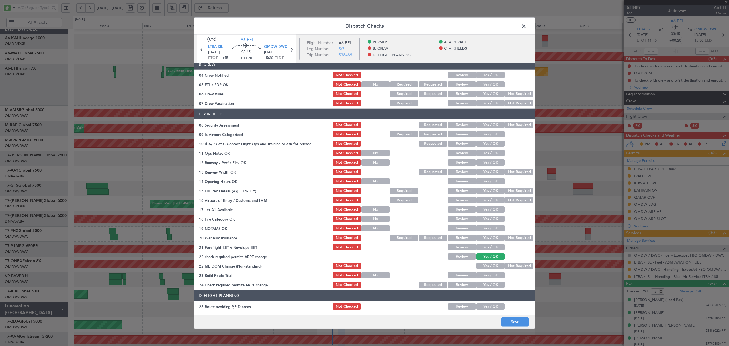
click at [489, 75] on button "Yes / OK" at bounding box center [491, 75] width 28 height 6
click at [487, 84] on button "Yes / OK" at bounding box center [491, 84] width 28 height 6
click at [482, 91] on button "Yes / OK" at bounding box center [491, 94] width 28 height 6
click at [508, 101] on button "Not Required" at bounding box center [519, 103] width 28 height 6
click at [488, 124] on button "Yes / OK" at bounding box center [491, 125] width 28 height 6
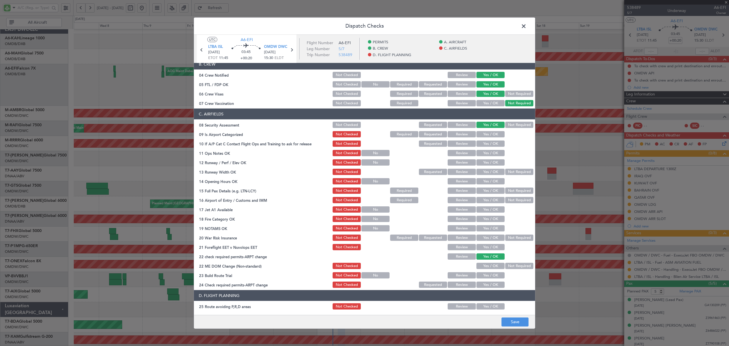
click at [480, 133] on button "Yes / OK" at bounding box center [491, 134] width 28 height 6
click at [527, 25] on span at bounding box center [527, 27] width 0 height 11
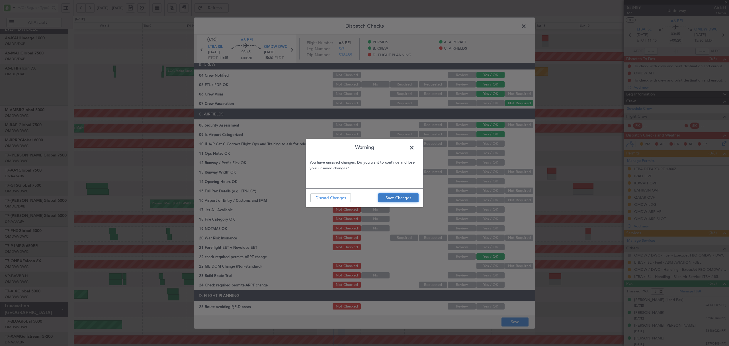
click at [383, 199] on button "Save Changes" at bounding box center [398, 197] width 40 height 9
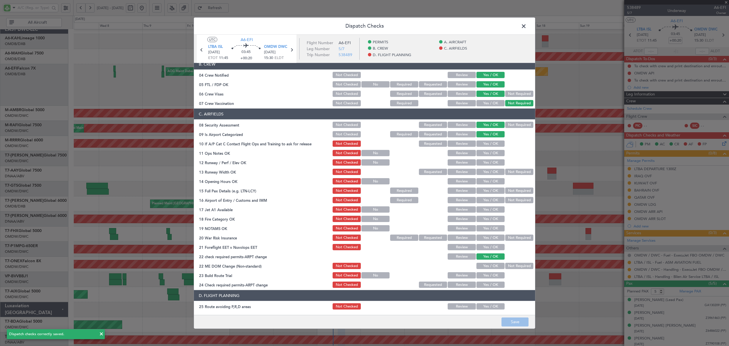
click at [118, 301] on div "Dispatch Checks UTC A6-EFI LTBA ISL 13/10/2025 ETOT 11:45 03:45 +00:20 OMDW DWC…" at bounding box center [364, 173] width 729 height 346
click at [527, 23] on span at bounding box center [527, 27] width 0 height 11
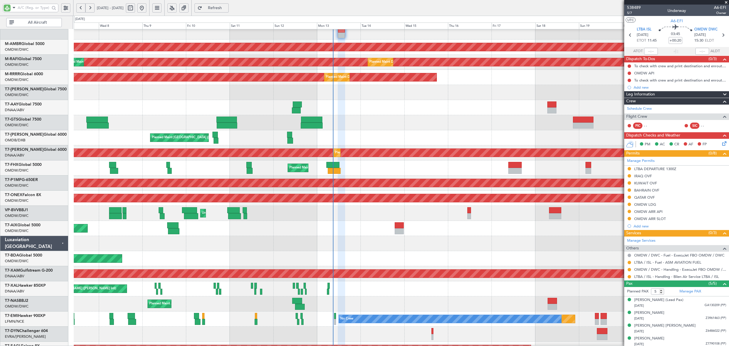
scroll to position [162, 0]
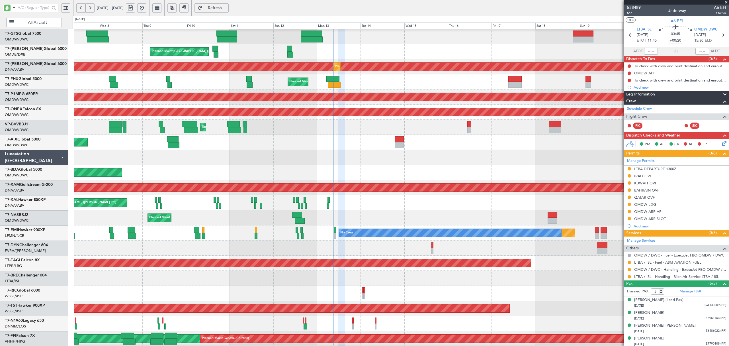
click at [36, 321] on link "T7-N1960 Legacy 650" at bounding box center [24, 321] width 39 height 4
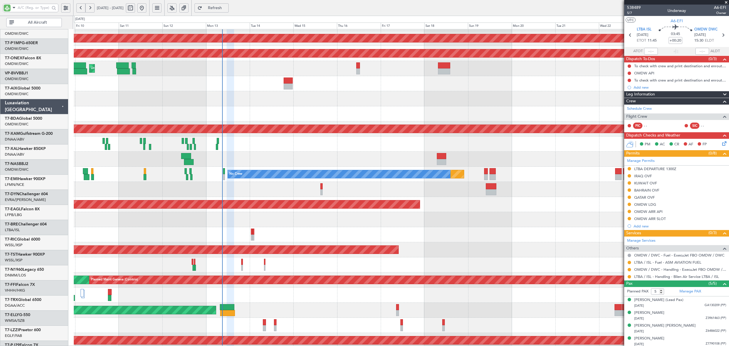
scroll to position [223, 0]
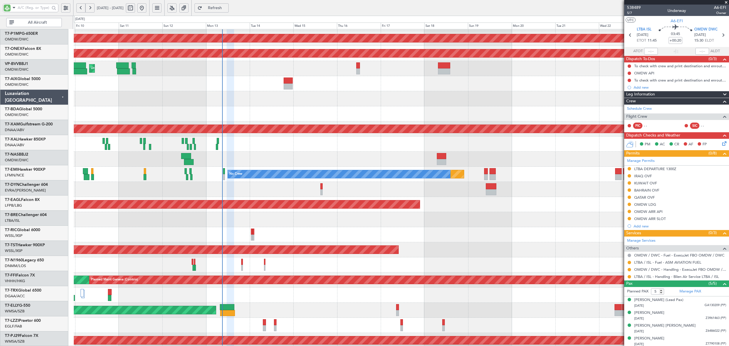
click at [209, 221] on div at bounding box center [401, 219] width 655 height 15
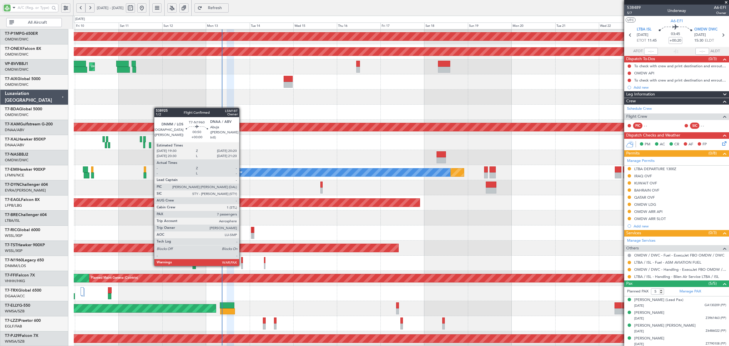
click at [242, 265] on div at bounding box center [242, 266] width 2 height 6
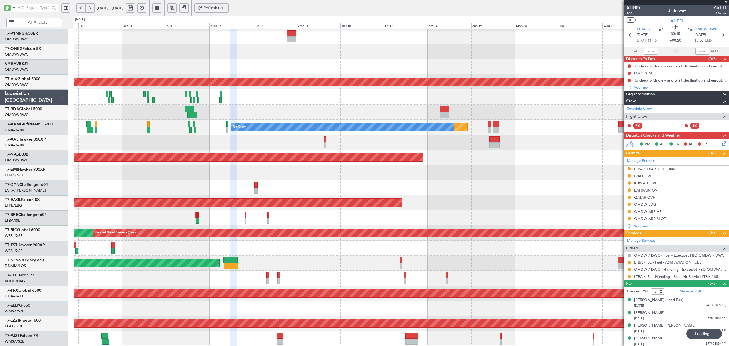
scroll to position [268, 0]
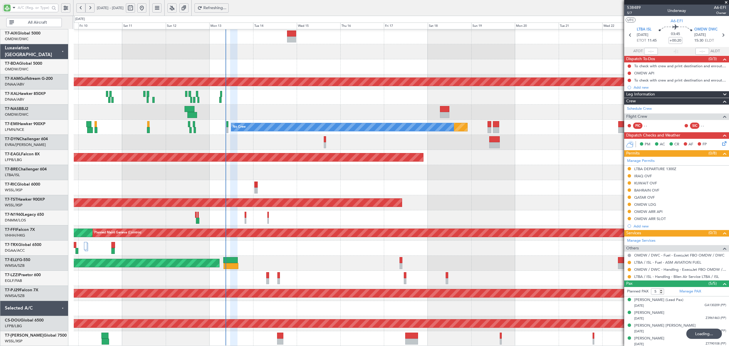
click at [175, 130] on div "Unplanned Maint Dubai (Al Maktoum Intl) Planned Maint Dubai (Al Maktoum Intl) P…" at bounding box center [401, 53] width 655 height 585
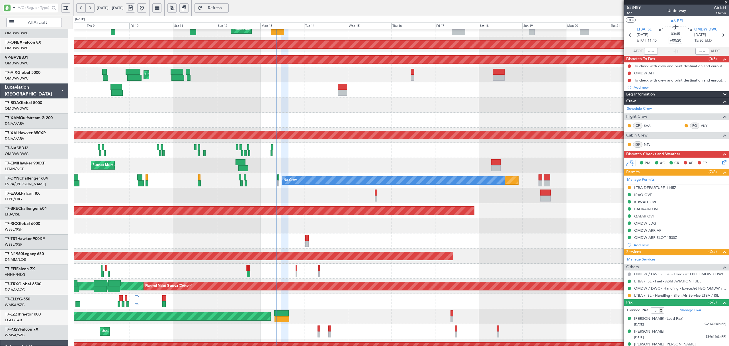
scroll to position [206, 0]
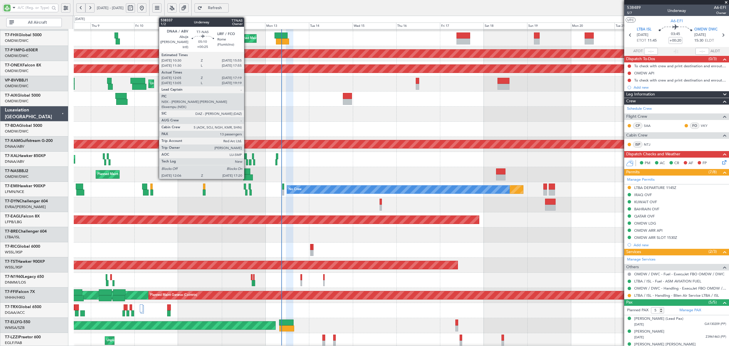
click at [247, 173] on div at bounding box center [245, 171] width 10 height 6
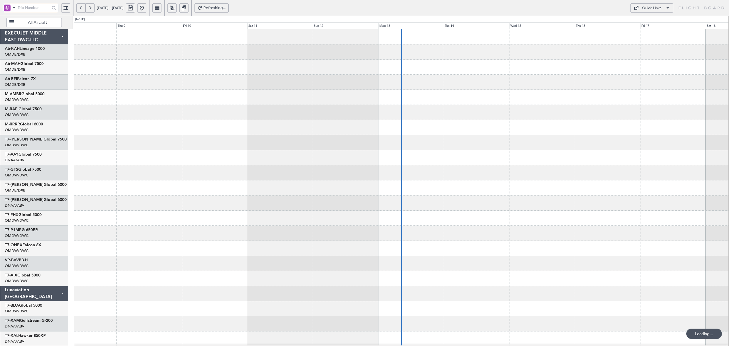
click at [28, 9] on input "text" at bounding box center [34, 7] width 32 height 9
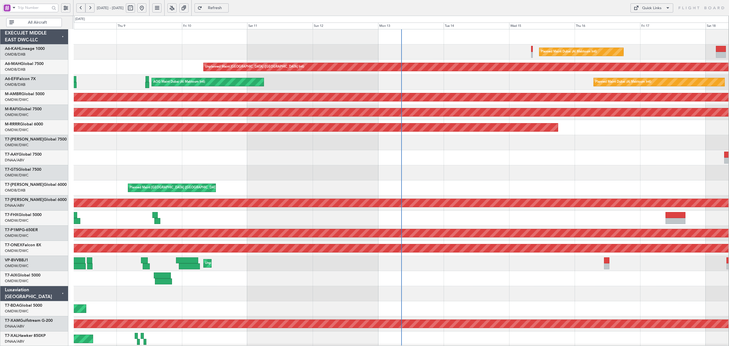
click at [15, 11] on div at bounding box center [14, 7] width 6 height 7
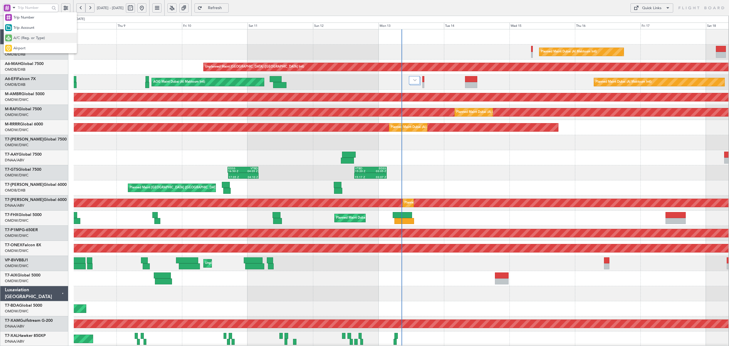
click at [25, 37] on span "A/C (Reg. or Type)" at bounding box center [29, 38] width 32 height 6
click at [26, 8] on input "text" at bounding box center [34, 7] width 32 height 9
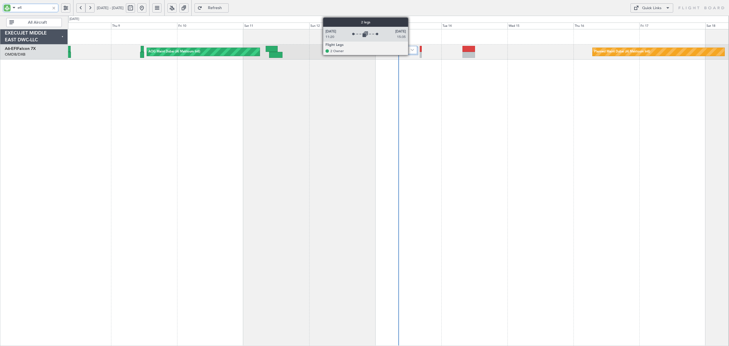
click at [411, 48] on div at bounding box center [411, 50] width 11 height 8
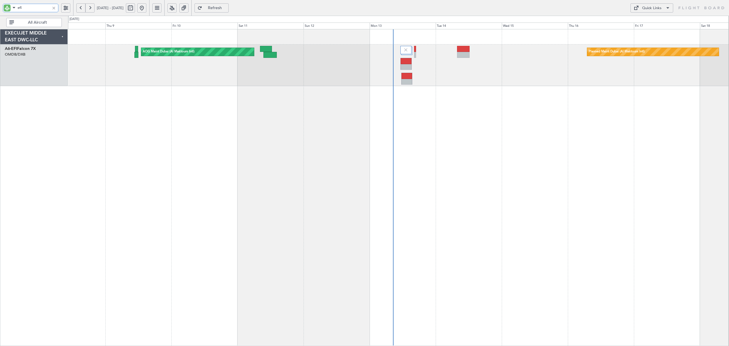
click at [411, 100] on div "Planned Maint Dubai (Al Maktoum Intl) AOG Maint Dubai (Al Maktoum Intl)" at bounding box center [398, 187] width 661 height 317
click at [34, 49] on link "A6-EFI Falcon 7X" at bounding box center [20, 49] width 31 height 4
type input "efi"
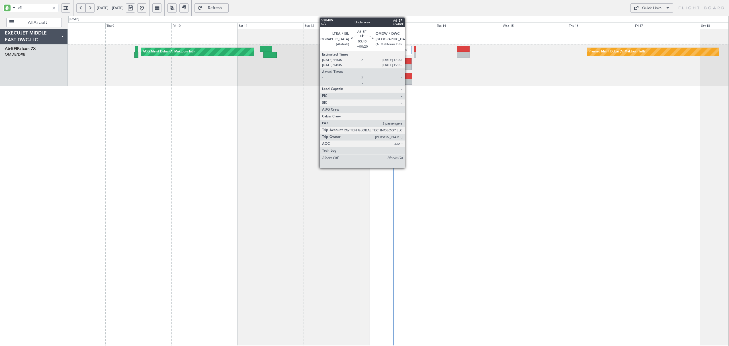
click at [407, 78] on div at bounding box center [407, 76] width 11 height 6
click at [406, 79] on div at bounding box center [407, 82] width 11 height 6
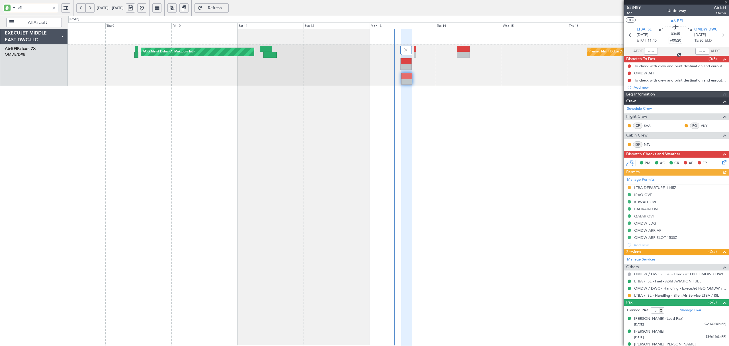
type input "[PERSON_NAME] ([PERSON_NAME])"
type input "7547"
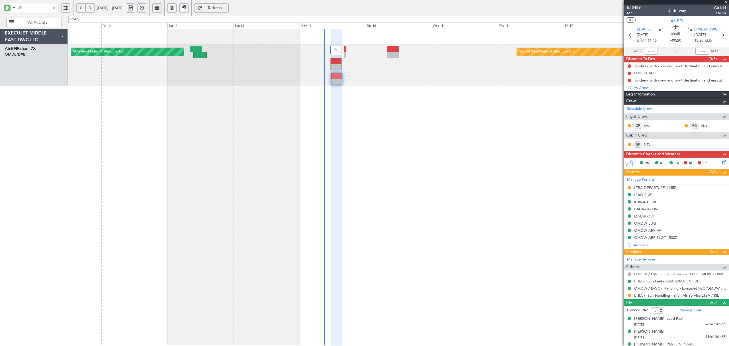
click at [408, 96] on div "Planned Maint Dubai (Al Maktoum Intl) AOG Maint Dubai (Al Maktoum Intl)" at bounding box center [398, 187] width 661 height 317
click at [723, 160] on div "PM AC CR AF FP" at bounding box center [676, 163] width 105 height 11
click at [721, 162] on icon at bounding box center [723, 161] width 5 height 5
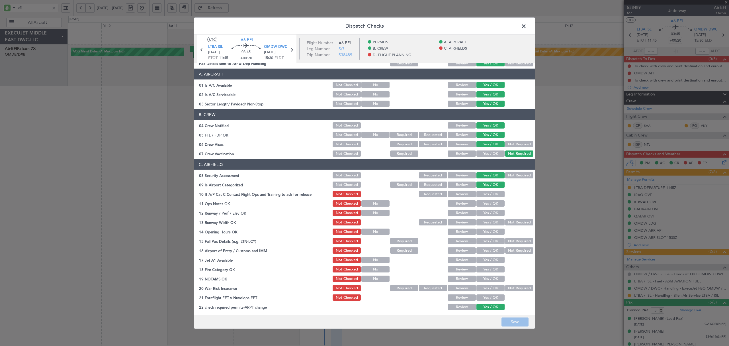
scroll to position [38, 0]
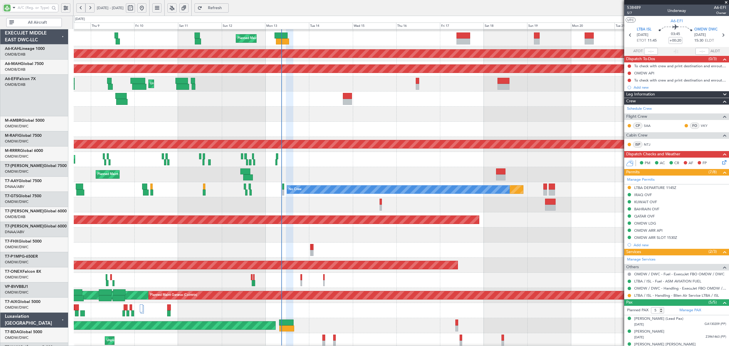
scroll to position [206, 0]
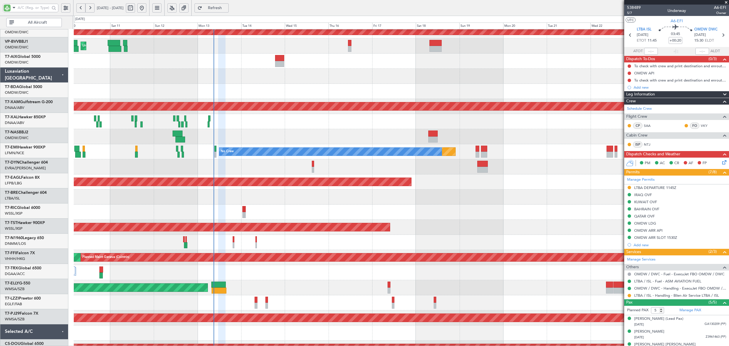
click at [126, 210] on div at bounding box center [401, 212] width 655 height 15
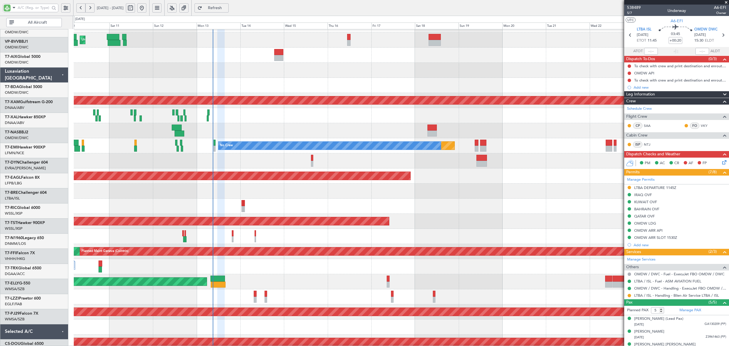
scroll to position [250, 0]
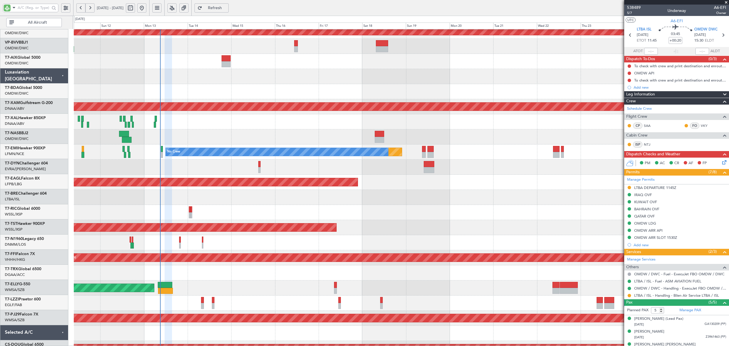
click at [227, 284] on div "Planned Maint Dubai (Dubai Intl)" at bounding box center [401, 287] width 655 height 15
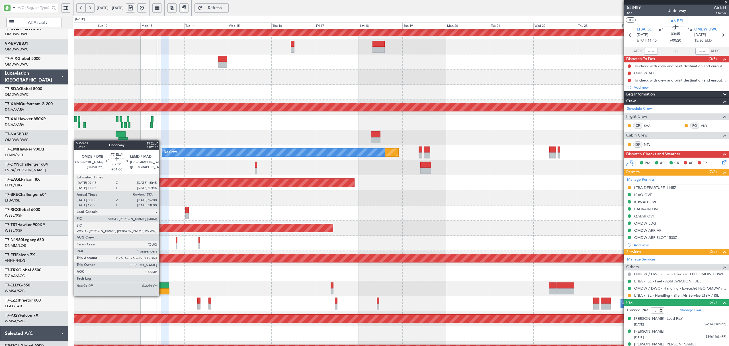
click at [162, 291] on div at bounding box center [162, 291] width 15 height 6
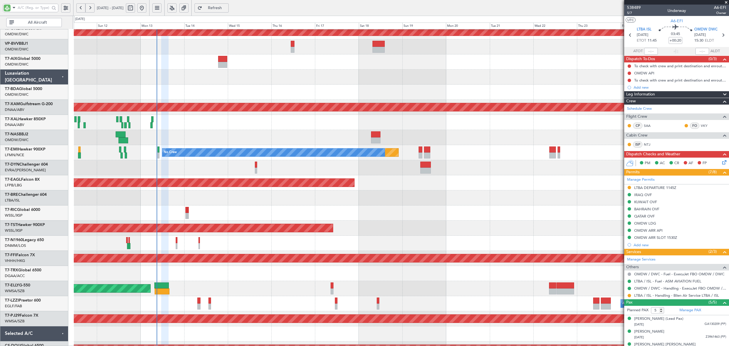
scroll to position [268, 0]
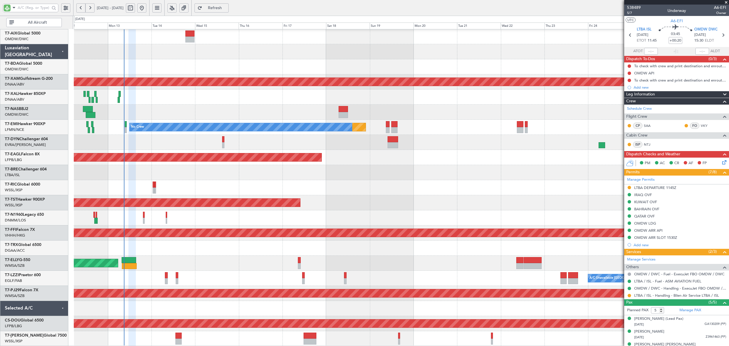
click at [194, 89] on div "Unplanned Maint Dubai (Al Maktoum Intl) Planned Maint Dubai (Al Maktoum Intl) P…" at bounding box center [401, 53] width 655 height 585
click at [214, 176] on div at bounding box center [401, 172] width 655 height 15
click at [224, 120] on div "Planned Maint Abuja (Nnamdi Azikiwe Intl)" at bounding box center [401, 112] width 655 height 15
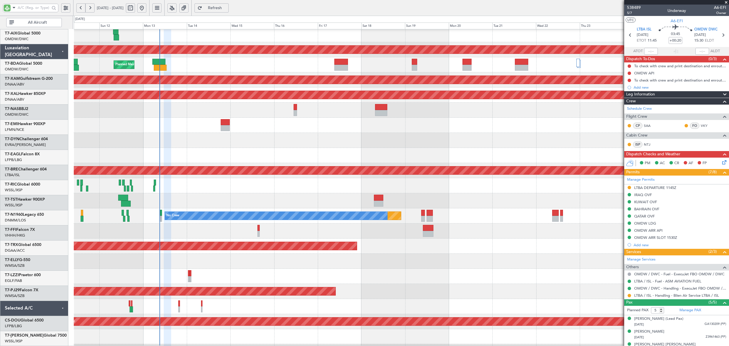
scroll to position [179, 0]
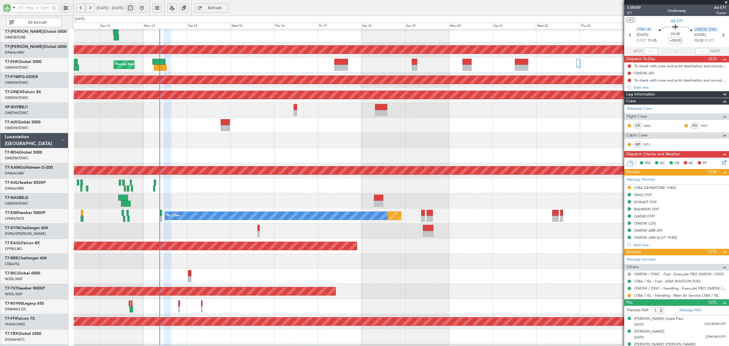
click at [700, 30] on span "OMDW DWC" at bounding box center [706, 30] width 23 height 6
click at [721, 160] on icon at bounding box center [723, 161] width 5 height 5
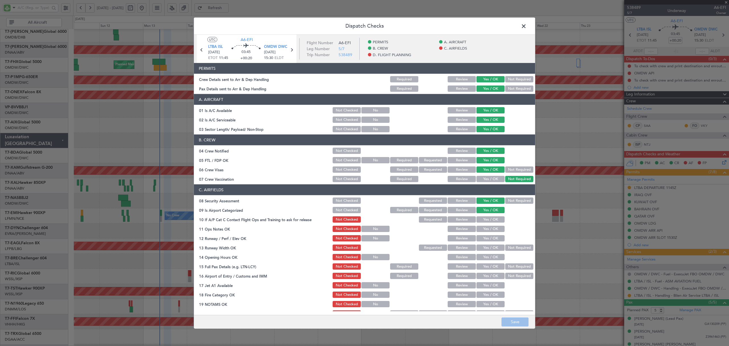
click at [486, 218] on button "Yes / OK" at bounding box center [491, 219] width 28 height 6
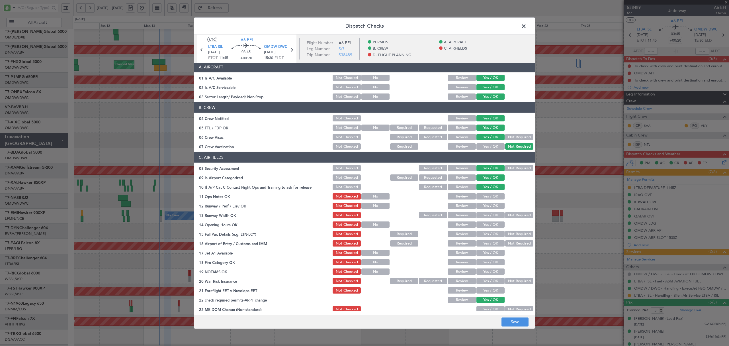
scroll to position [76, 0]
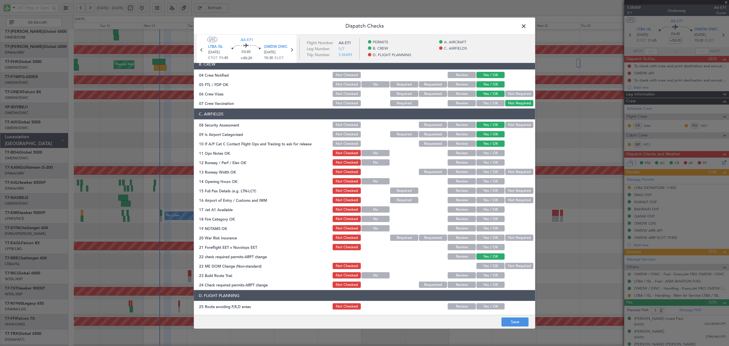
click at [488, 154] on button "Yes / OK" at bounding box center [491, 153] width 28 height 6
click at [481, 161] on button "Yes / OK" at bounding box center [491, 162] width 28 height 6
click at [488, 172] on button "Yes / OK" at bounding box center [491, 172] width 28 height 6
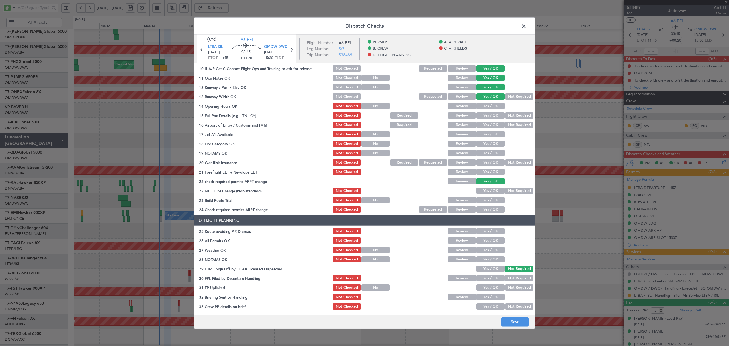
scroll to position [152, 0]
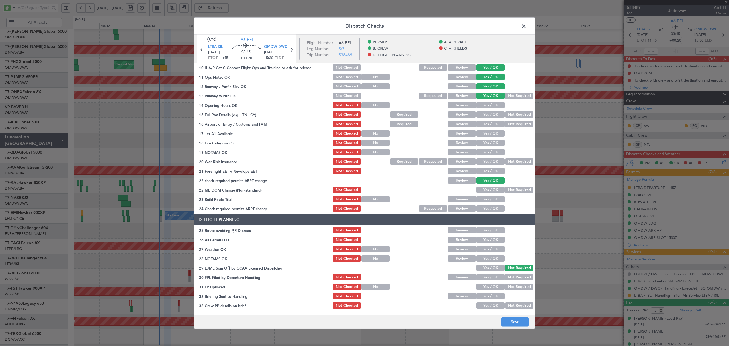
click at [494, 105] on button "Yes / OK" at bounding box center [491, 105] width 28 height 6
click at [527, 25] on span at bounding box center [527, 27] width 0 height 11
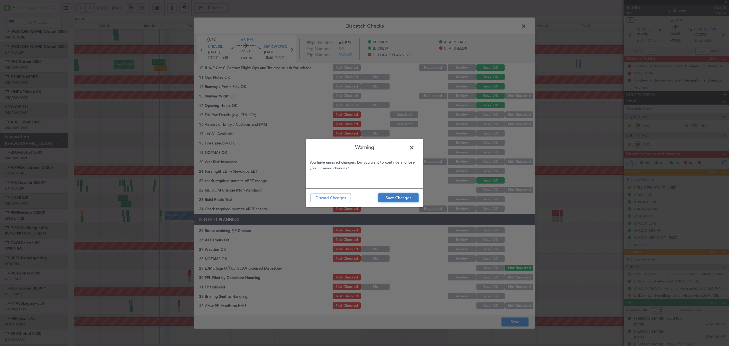
click at [389, 199] on button "Save Changes" at bounding box center [398, 197] width 40 height 9
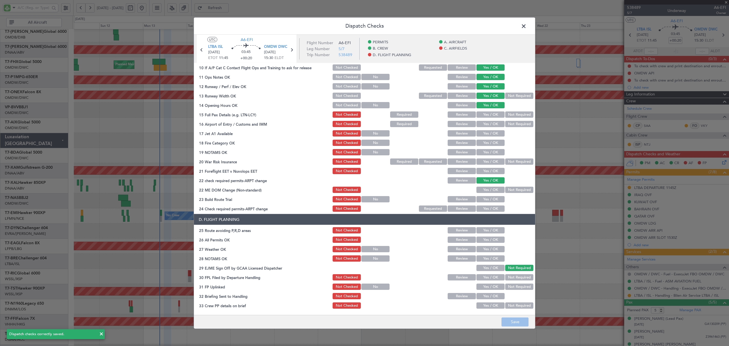
click at [527, 26] on span at bounding box center [527, 27] width 0 height 11
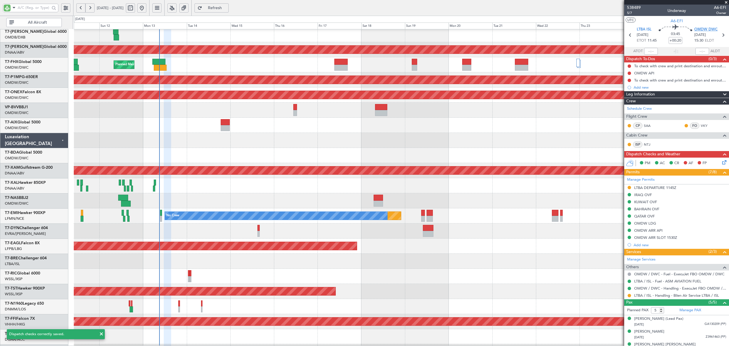
click at [706, 29] on span "OMDW DWC" at bounding box center [706, 30] width 23 height 6
click at [722, 162] on icon at bounding box center [723, 161] width 5 height 5
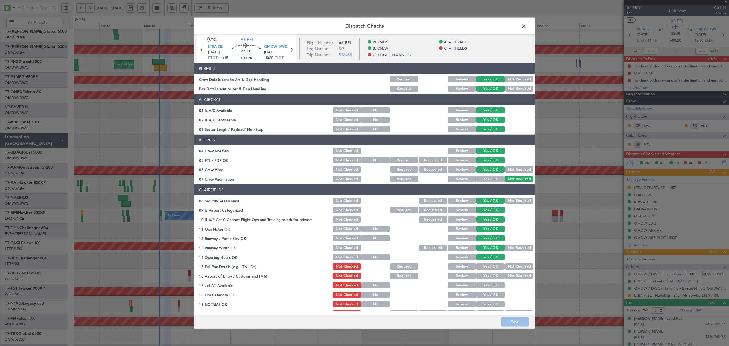
drag, startPoint x: 489, startPoint y: 267, endPoint x: 500, endPoint y: 256, distance: 15.1
click at [500, 256] on section "C. AIRFIELDS 08 Security Assessment Not Checked Requested Review Yes / OK Not R…" at bounding box center [364, 274] width 341 height 180
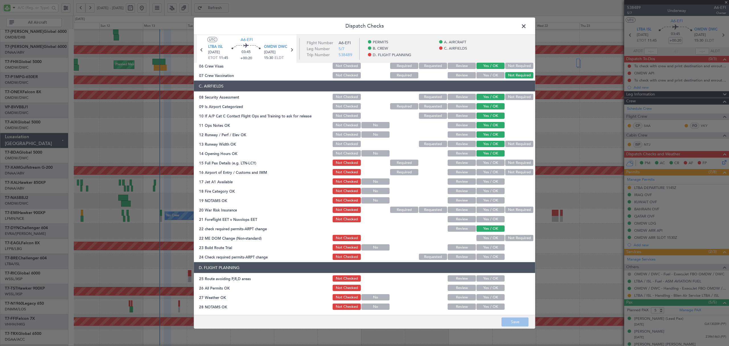
scroll to position [114, 0]
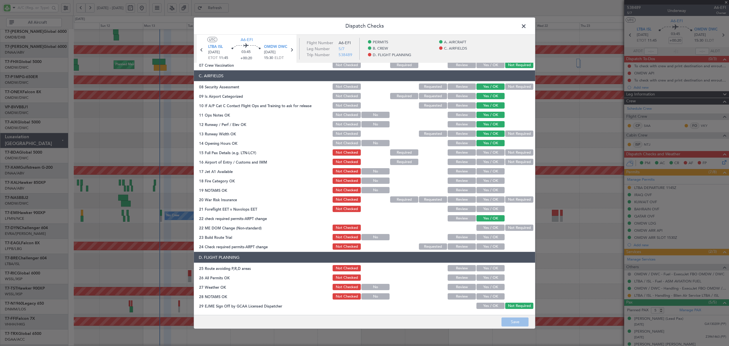
click at [484, 151] on button "Yes / OK" at bounding box center [491, 152] width 28 height 6
click at [488, 161] on button "Yes / OK" at bounding box center [491, 162] width 28 height 6
click at [487, 172] on button "Yes / OK" at bounding box center [491, 171] width 28 height 6
click at [483, 181] on button "Yes / OK" at bounding box center [491, 180] width 28 height 6
click at [482, 187] on button "Yes / OK" at bounding box center [491, 190] width 28 height 6
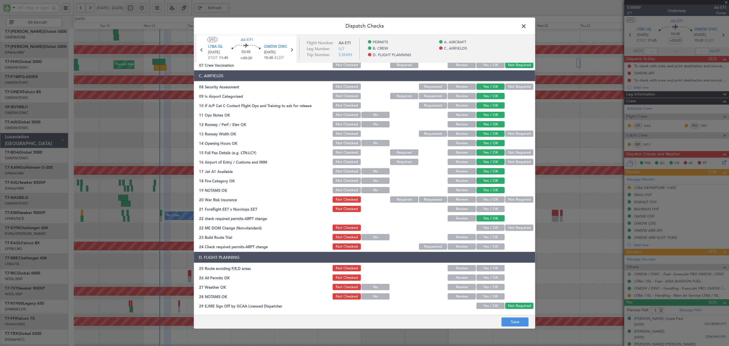
click at [513, 197] on button "Not Required" at bounding box center [519, 199] width 28 height 6
click at [482, 208] on button "Yes / OK" at bounding box center [491, 209] width 28 height 6
click at [479, 226] on button "Yes / OK" at bounding box center [491, 227] width 28 height 6
click at [515, 225] on button "Not Required" at bounding box center [519, 227] width 28 height 6
click at [483, 235] on button "Yes / OK" at bounding box center [491, 237] width 28 height 6
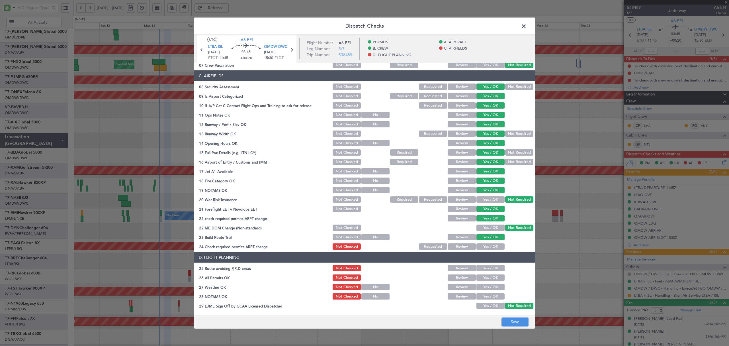
click at [489, 246] on button "Yes / OK" at bounding box center [491, 246] width 28 height 6
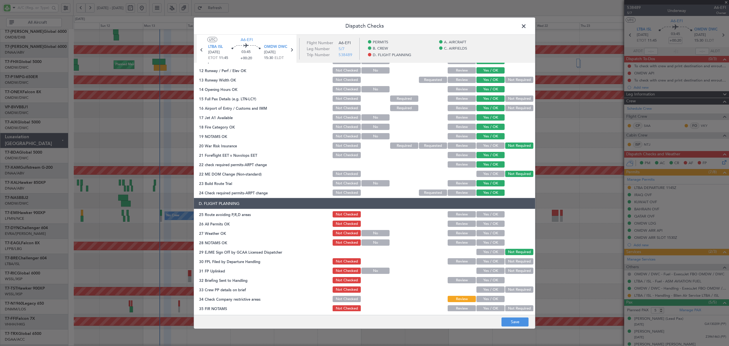
scroll to position [170, 0]
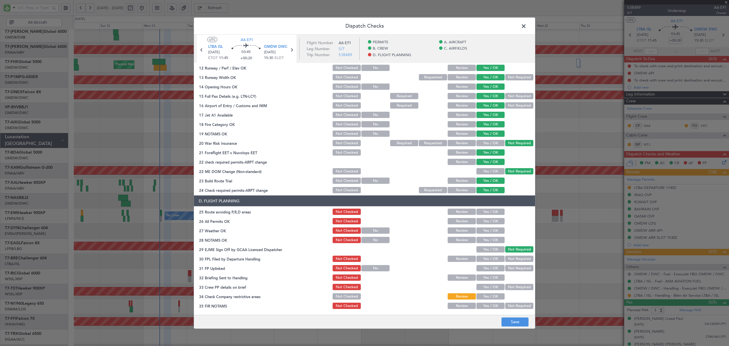
click at [489, 229] on button "Yes / OK" at bounding box center [491, 230] width 28 height 6
click at [481, 240] on button "Yes / OK" at bounding box center [491, 240] width 28 height 6
click at [485, 220] on button "Yes / OK" at bounding box center [491, 221] width 28 height 6
click at [511, 322] on button "Save" at bounding box center [515, 321] width 27 height 9
click at [527, 24] on span at bounding box center [527, 27] width 0 height 11
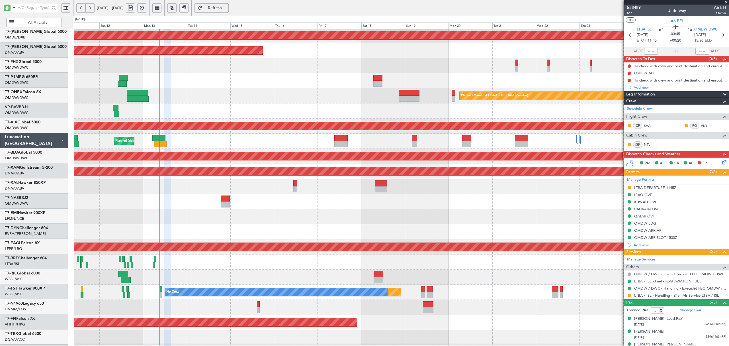
scroll to position [0, 0]
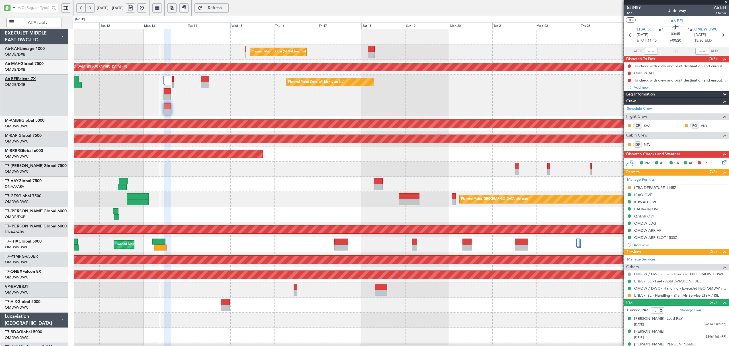
click at [35, 79] on link "A6-EFI Falcon 7X" at bounding box center [20, 79] width 31 height 4
click at [40, 166] on link "T7-AYA Global 7500" at bounding box center [36, 166] width 62 height 4
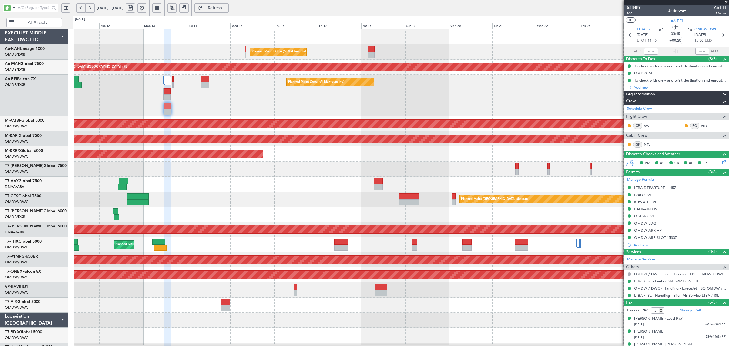
type input "Rohit Roy (ROY)"
type input "7547"
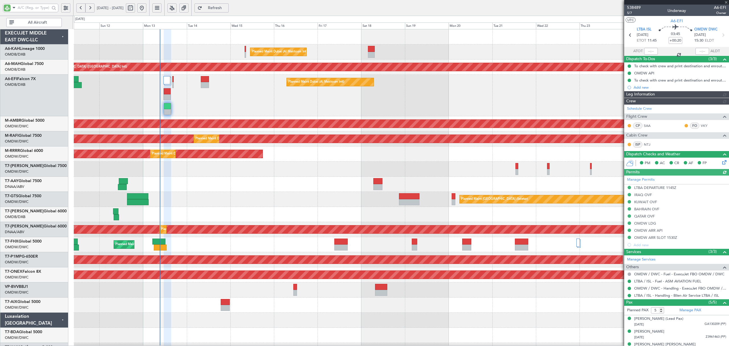
type input "Rohit Roy (ROY)"
type input "7547"
type input "Rohit Roy (ROY)"
type input "7547"
type input "Rohit Roy (ROY)"
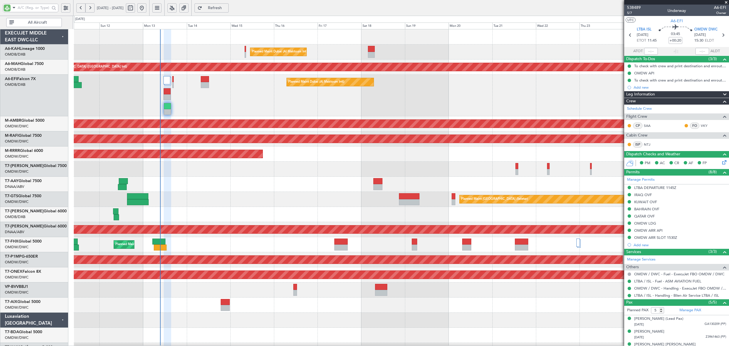
type input "7547"
type input "Rohit Roy (ROY)"
type input "7547"
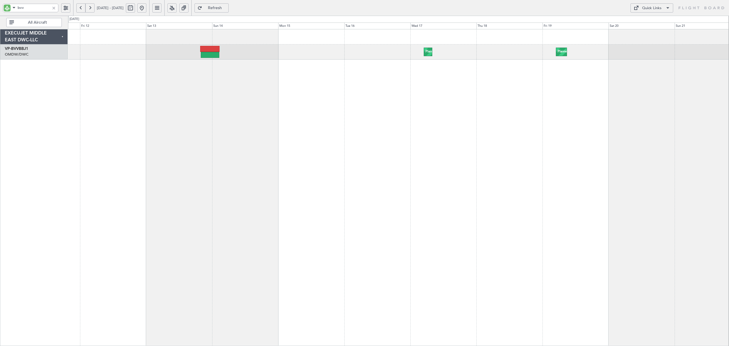
click at [54, 7] on div at bounding box center [54, 8] width 6 height 6
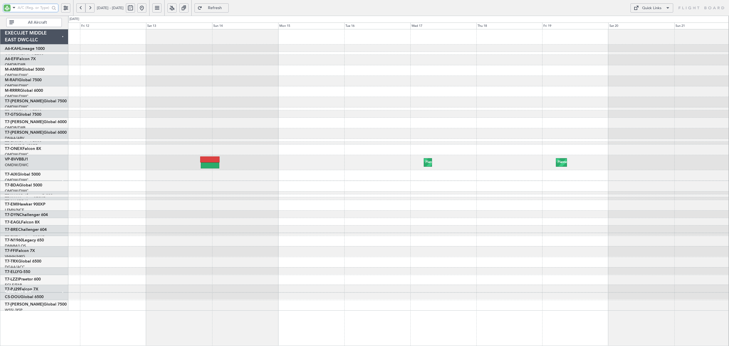
click at [117, 67] on div "Planned Maint Dubai (Al Maktoum Intl) Planned Maint Dubai (Al Maktoum Intl) Pla…" at bounding box center [398, 169] width 661 height 280
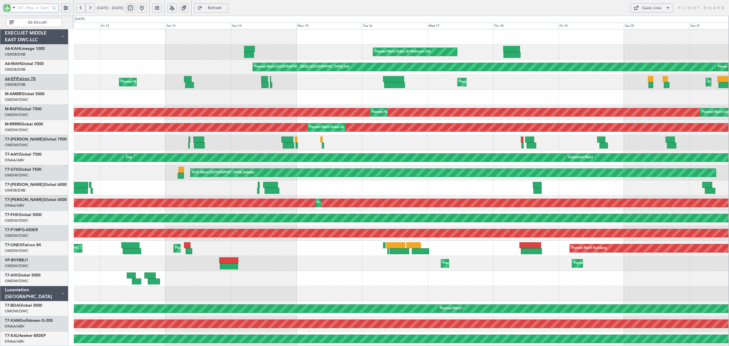
click at [32, 80] on link "A6-EFI Falcon 7X" at bounding box center [20, 79] width 31 height 4
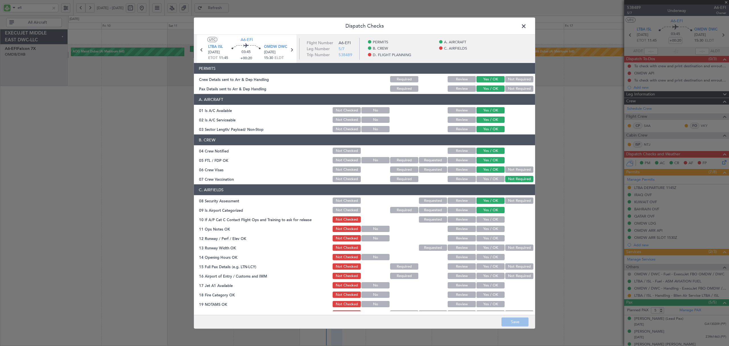
scroll to position [38, 0]
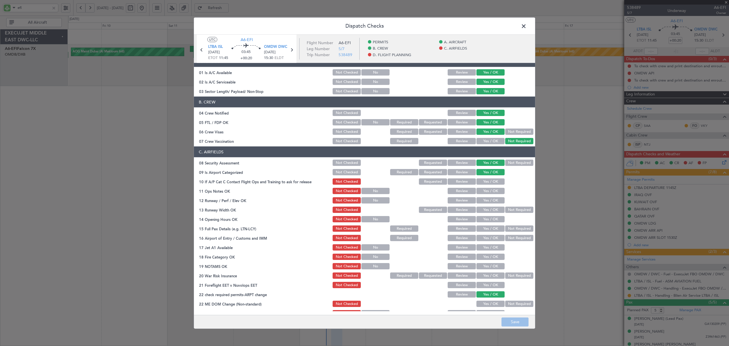
click at [527, 25] on span at bounding box center [527, 27] width 0 height 11
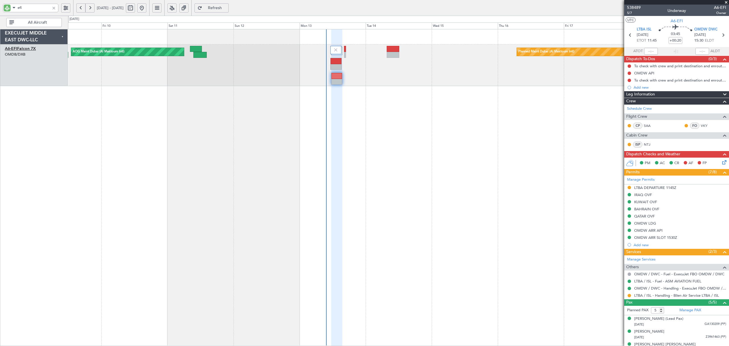
click at [30, 49] on link "A6-EFI Falcon 7X" at bounding box center [20, 49] width 31 height 4
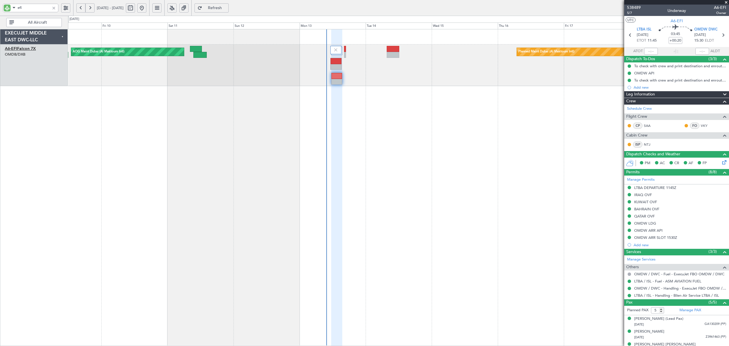
type input "[PERSON_NAME] ([PERSON_NAME])"
type input "7547"
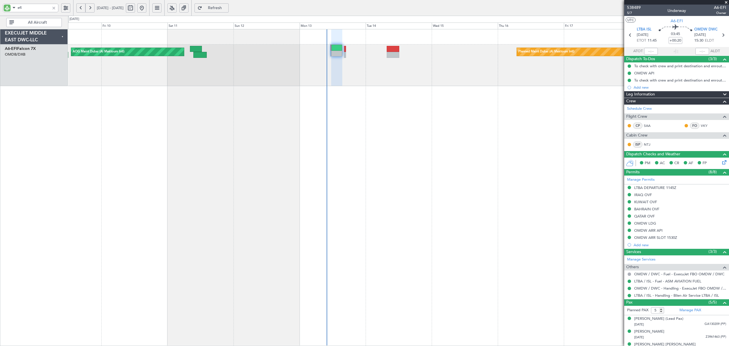
type input "[PERSON_NAME] ([PERSON_NAME])"
type input "7547"
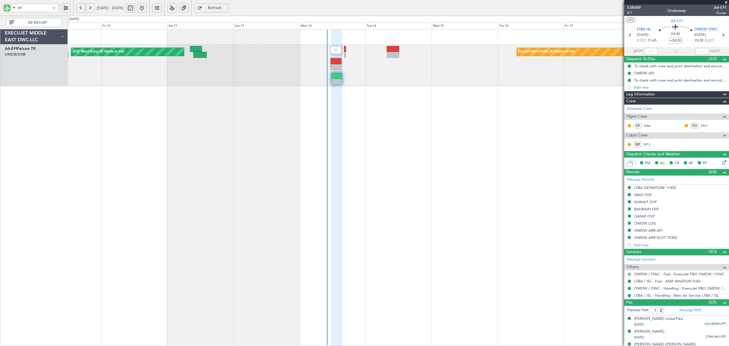
type input "[PERSON_NAME] ([PERSON_NAME])"
type input "7547"
type input "[PERSON_NAME] ([PERSON_NAME])"
type input "7547"
type input "[PERSON_NAME] ([PERSON_NAME])"
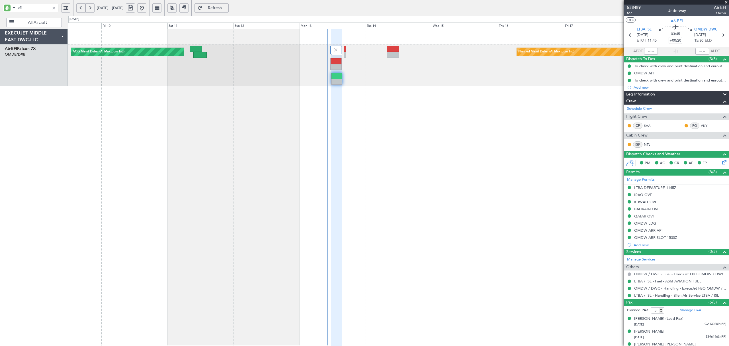
type input "7547"
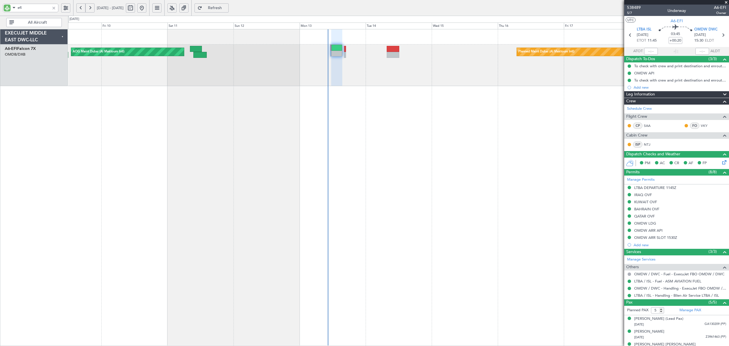
type input "[PERSON_NAME] ([PERSON_NAME])"
type input "7547"
type input "[PERSON_NAME] ([PERSON_NAME])"
type input "7547"
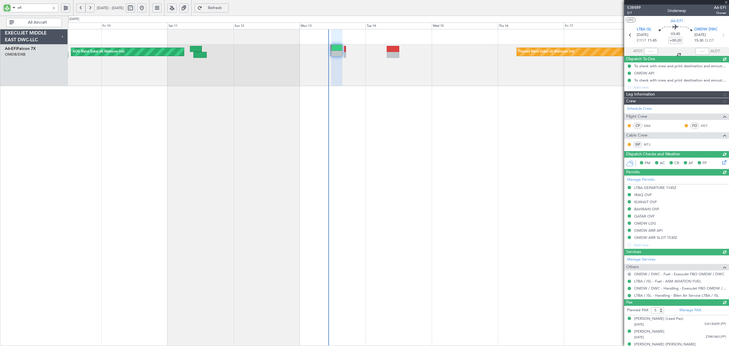
type input "[PERSON_NAME] ([PERSON_NAME])"
type input "7547"
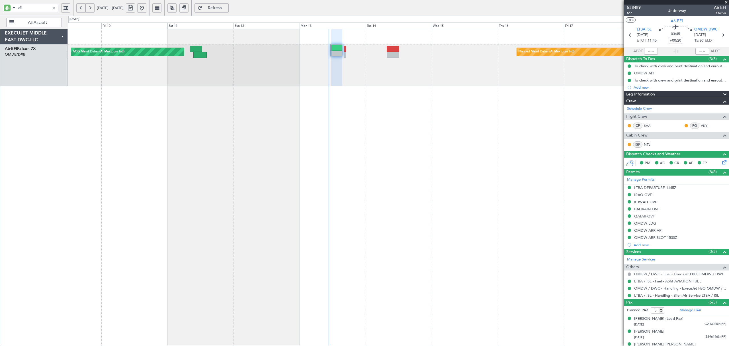
type input "[PERSON_NAME] ([PERSON_NAME])"
type input "7547"
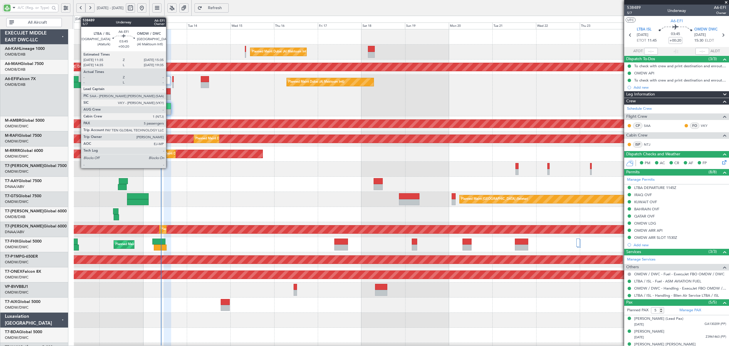
click at [169, 112] on div at bounding box center [167, 112] width 7 height 6
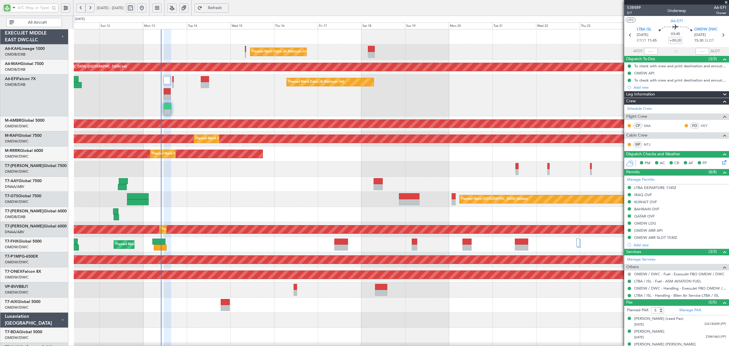
type input "[PERSON_NAME] ([PERSON_NAME])"
type input "7547"
type input "Rohit Roy (ROY)"
type input "7547"
type input "Rohit Roy (ROY)"
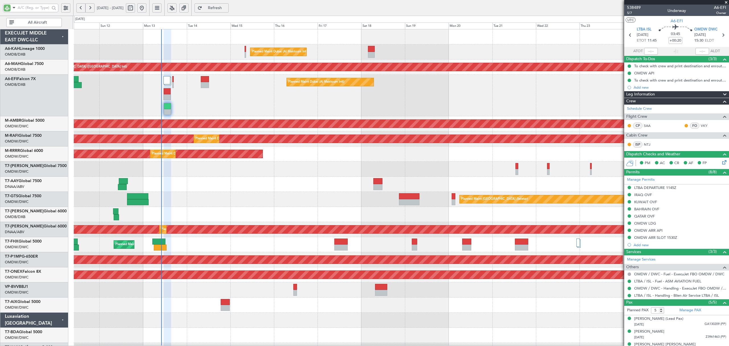
type input "7547"
click at [186, 101] on div "Planned Maint Dubai (Al Maktoum Intl) AOG Maint Dubai (Al Maktoum Intl)" at bounding box center [401, 96] width 655 height 42
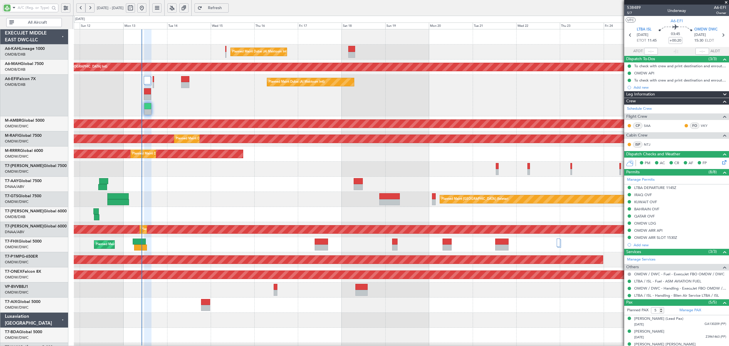
click at [145, 109] on div "Planned Maint Dubai (Al Maktoum Intl) AOG Maint Dubai (Al Maktoum Intl)" at bounding box center [401, 96] width 655 height 42
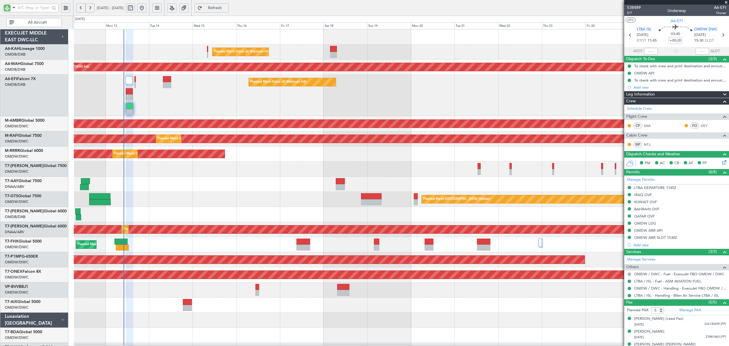
type input "Rohit Roy (ROY)"
type input "7547"
type input "Rohit Roy (ROY)"
type input "7547"
type input "Rohit Roy (ROY)"
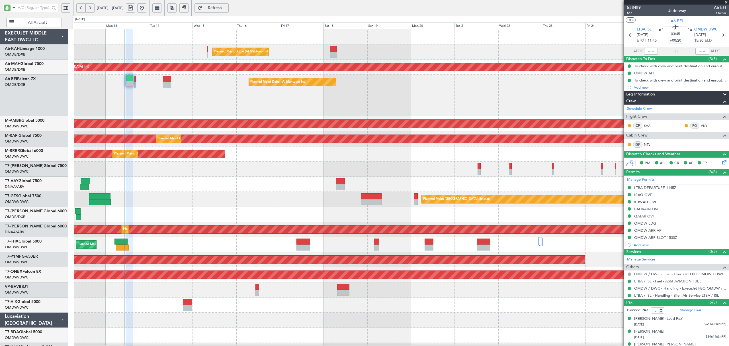
type input "7547"
type input "Rohit Roy (ROY)"
type input "7547"
type input "Rohit Roy (ROY)"
type input "7547"
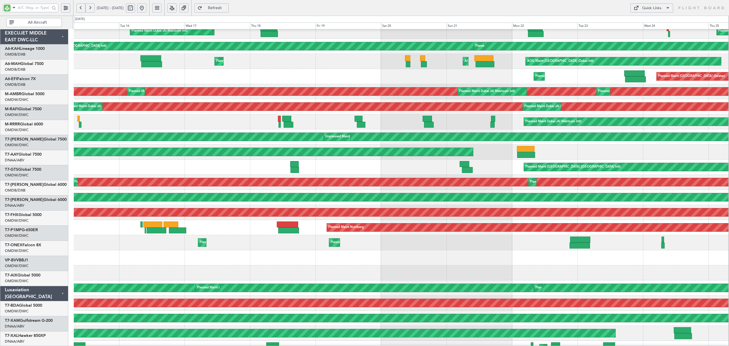
scroll to position [17, 0]
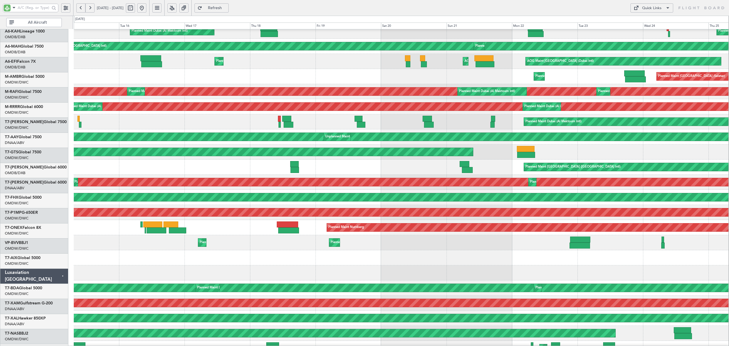
click at [112, 83] on div "Planned Maint Dubai (Al Maktoum Intl) Planned Maint [GEOGRAPHIC_DATA] (Seletar)" at bounding box center [401, 76] width 655 height 15
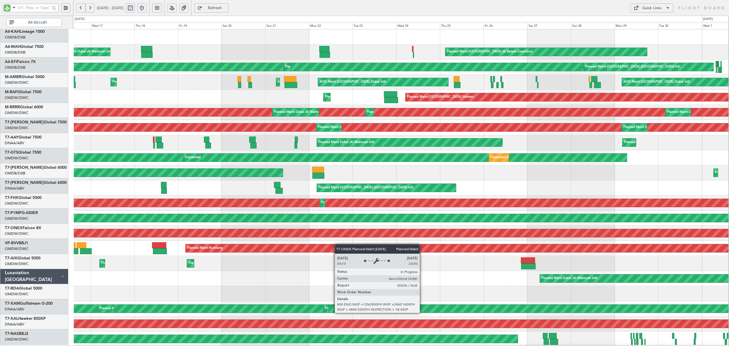
click at [338, 249] on div "Planned Maint Dubai (Al Maktoum Intl) Planned Maint [GEOGRAPHIC_DATA] (Al Batee…" at bounding box center [401, 308] width 655 height 559
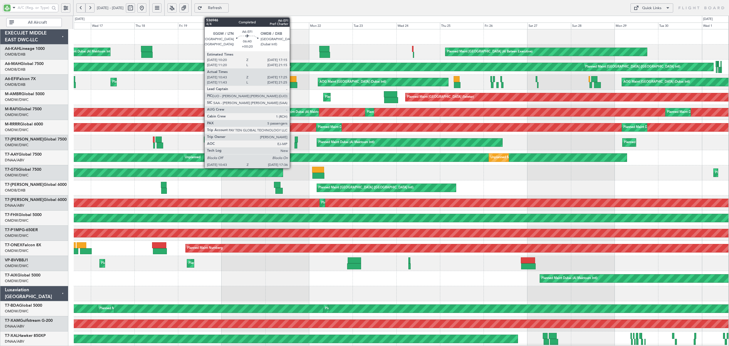
click at [292, 87] on div at bounding box center [291, 85] width 13 height 6
